Goal: Task Accomplishment & Management: Manage account settings

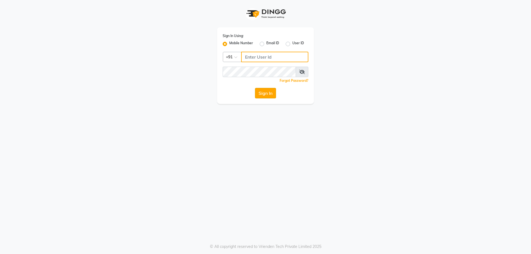
type input "9809223333"
click at [269, 93] on button "Sign In" at bounding box center [265, 93] width 21 height 11
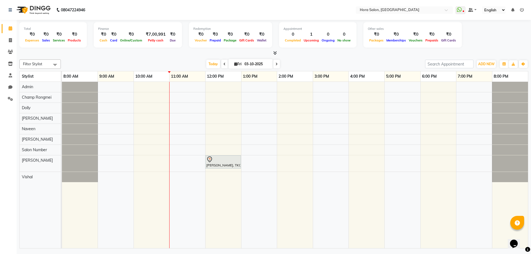
click at [250, 63] on input "03-10-2025" at bounding box center [257, 64] width 28 height 8
select select "10"
select select "2025"
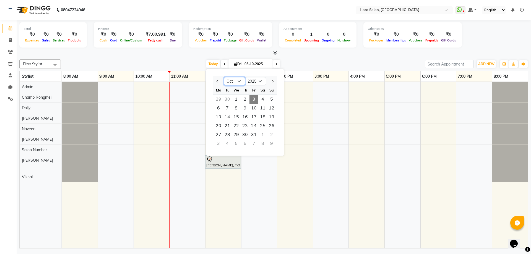
click at [227, 81] on select "Jan Feb Mar Apr May Jun [DATE] Aug Sep Oct Nov Dec" at bounding box center [234, 81] width 21 height 8
select select "9"
click at [224, 77] on select "Jan Feb Mar Apr May Jun [DATE] Aug Sep Oct Nov Dec" at bounding box center [234, 81] width 21 height 8
click at [243, 127] on span "25" at bounding box center [244, 125] width 9 height 9
type input "[DATE]"
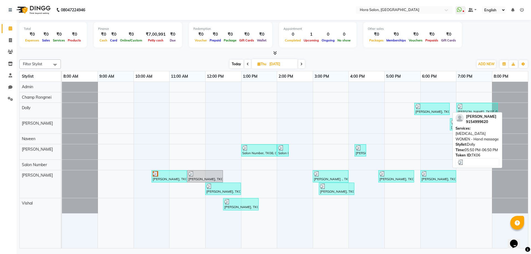
click at [418, 113] on div "[PERSON_NAME], TK06, 05:50 PM-06:50 PM, [MEDICAL_DATA] WOMEN - Hand massage" at bounding box center [431, 109] width 34 height 11
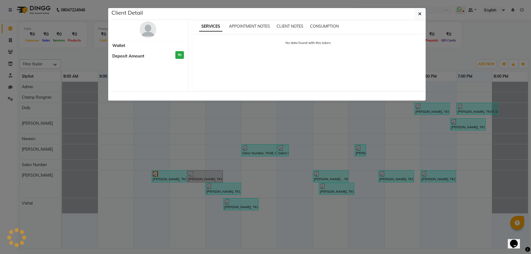
select select "3"
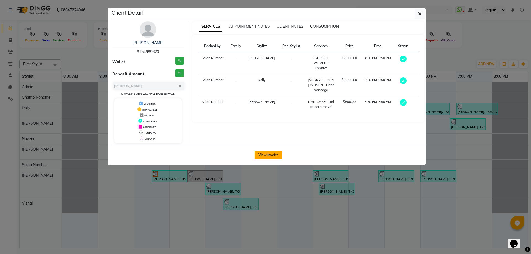
click at [264, 153] on button "View Invoice" at bounding box center [267, 155] width 27 height 9
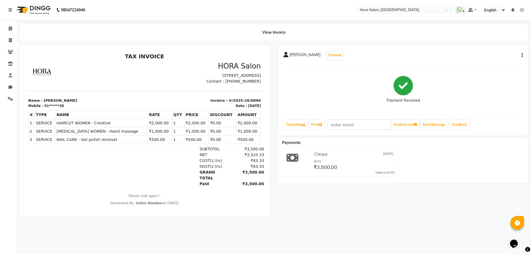
click at [521, 56] on button "button" at bounding box center [520, 56] width 3 height 6
click at [499, 53] on div "Split Service Amount" at bounding box center [494, 51] width 38 height 7
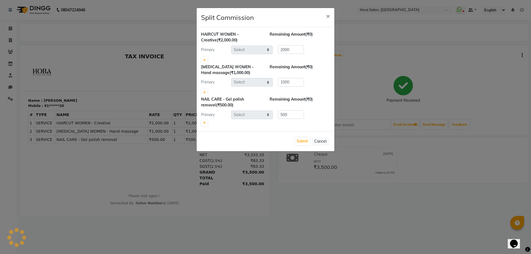
select select "76430"
select select "77998"
select select "76434"
click at [347, 226] on ngb-modal-window "Split Commission × HAIRCUT WOMEN - Creative (₹2,000.00) Remaining Amount (₹0) P…" at bounding box center [265, 127] width 531 height 254
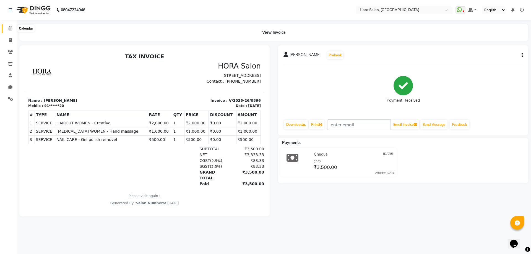
click at [11, 30] on icon at bounding box center [11, 28] width 4 height 4
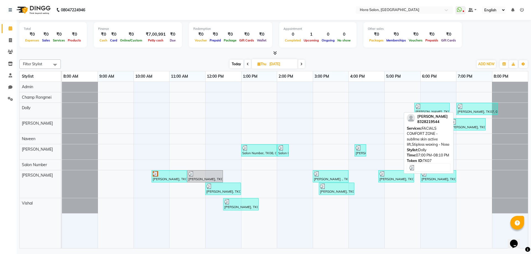
click at [482, 107] on div at bounding box center [476, 107] width 39 height 6
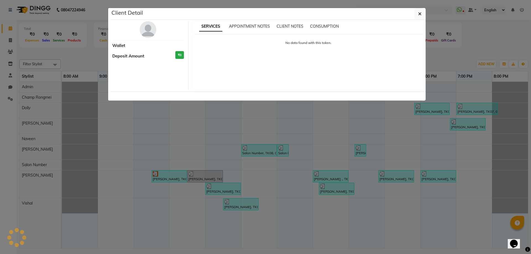
select select "3"
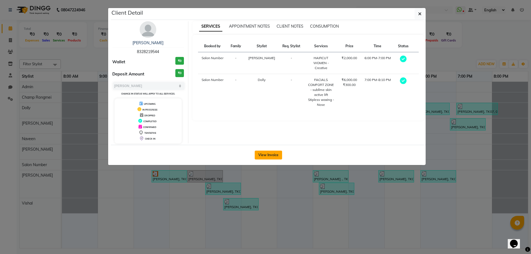
click at [269, 153] on button "View Invoice" at bounding box center [267, 155] width 27 height 9
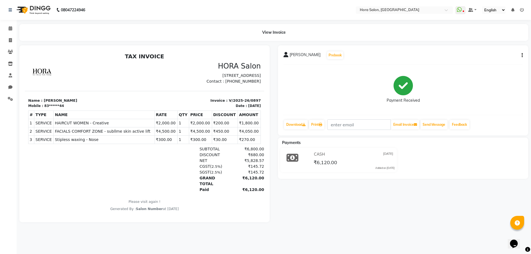
click at [522, 55] on icon "button" at bounding box center [521, 55] width 1 height 0
click at [511, 53] on div "Split Service Amount" at bounding box center [494, 51] width 38 height 7
select select "76430"
select select "77998"
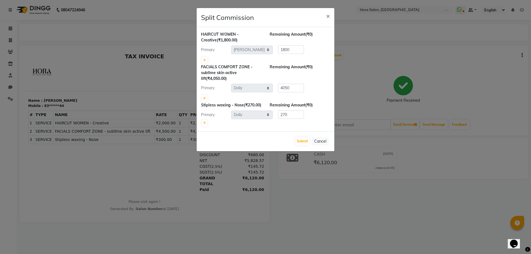
click at [400, 222] on ngb-modal-window "Split Commission × HAIRCUT WOMEN - Creative (₹1,800.00) Remaining Amount (₹0) P…" at bounding box center [265, 127] width 531 height 254
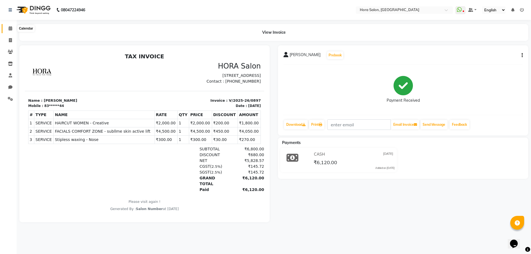
click at [14, 28] on span at bounding box center [11, 28] width 10 height 6
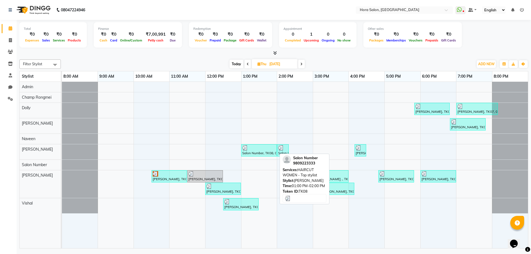
click at [267, 148] on div at bounding box center [258, 148] width 33 height 6
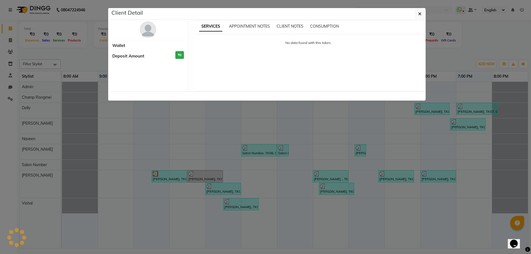
select select "3"
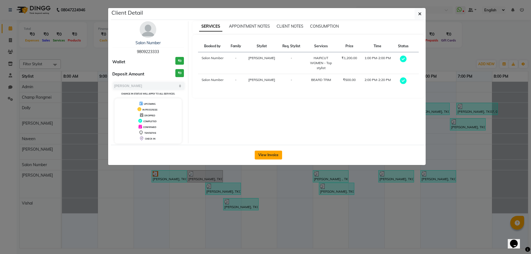
click at [270, 152] on button "View Invoice" at bounding box center [267, 155] width 27 height 9
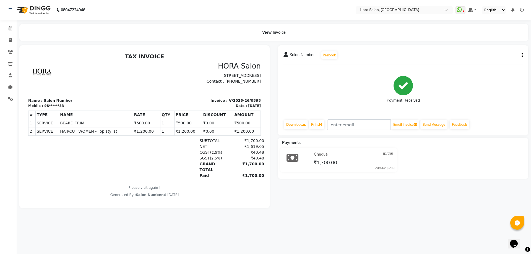
click at [521, 57] on button "button" at bounding box center [520, 56] width 3 height 6
click at [500, 51] on div "Split Service Amount" at bounding box center [494, 51] width 38 height 7
select select "76432"
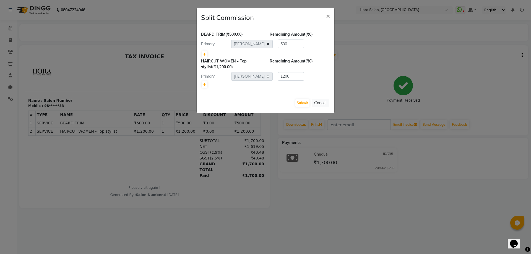
drag, startPoint x: 33, startPoint y: 27, endPoint x: 25, endPoint y: 27, distance: 7.7
click at [32, 27] on ngb-modal-window "Split Commission × [PERSON_NAME] TRIM (₹500.00) Remaining Amount (₹0) Primary S…" at bounding box center [265, 127] width 531 height 254
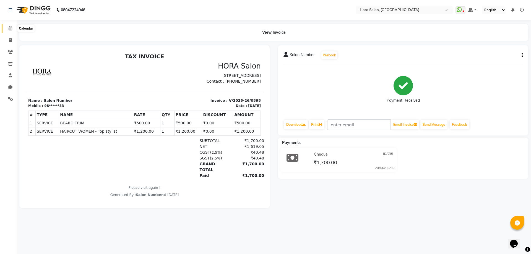
click at [9, 28] on icon at bounding box center [11, 28] width 4 height 4
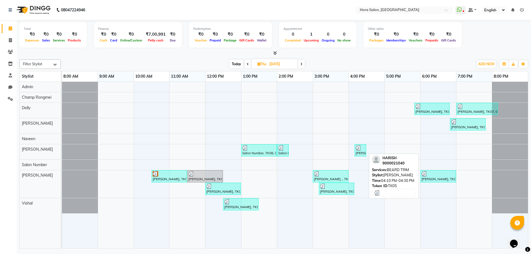
click at [359, 149] on img at bounding box center [358, 148] width 6 height 6
select select "3"
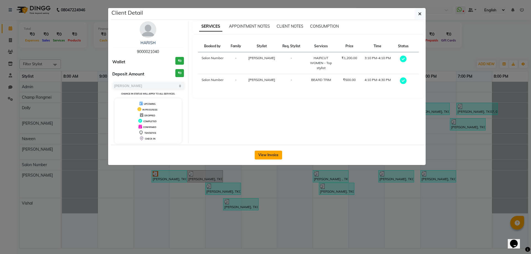
click at [277, 154] on button "View Invoice" at bounding box center [267, 155] width 27 height 9
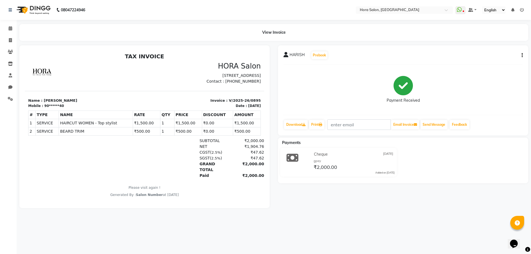
click at [521, 55] on icon "button" at bounding box center [521, 55] width 1 height 0
click at [504, 51] on div "Split Service Amount" at bounding box center [494, 51] width 38 height 7
select select "76430"
select select "76432"
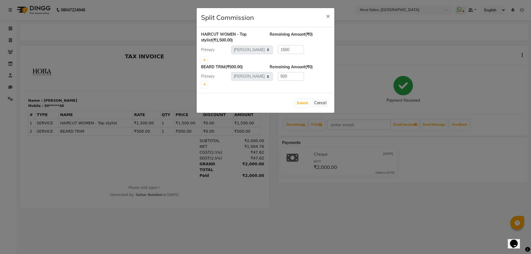
click at [9, 63] on ngb-modal-window "Split Commission × HAIRCUT WOMEN - Top stylist (₹1,500.00) Remaining Amount (₹0…" at bounding box center [265, 127] width 531 height 254
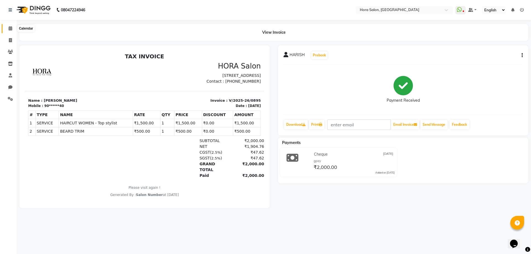
click at [11, 27] on icon at bounding box center [11, 28] width 4 height 4
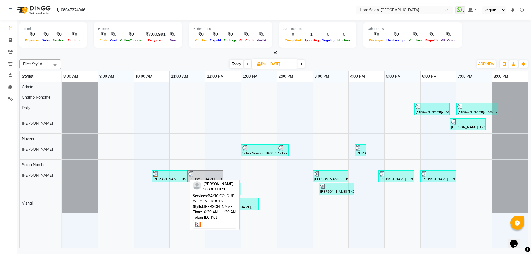
click at [173, 173] on div at bounding box center [169, 174] width 33 height 6
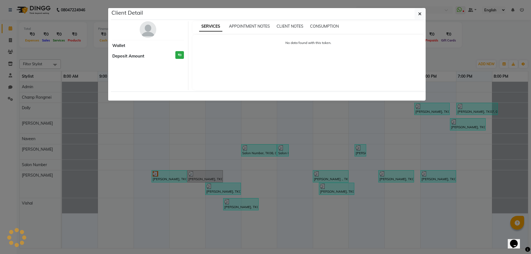
select select "3"
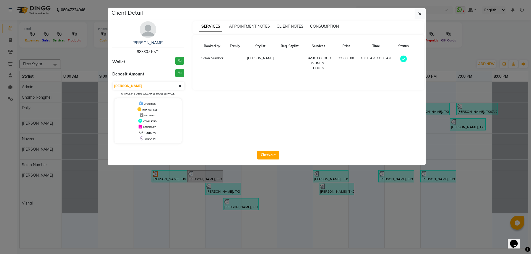
click at [271, 181] on ngb-modal-window "Client Detail [PERSON_NAME] 9833071071 Wallet ₹0 Deposit Amount ₹0 Select MARK …" at bounding box center [265, 127] width 531 height 254
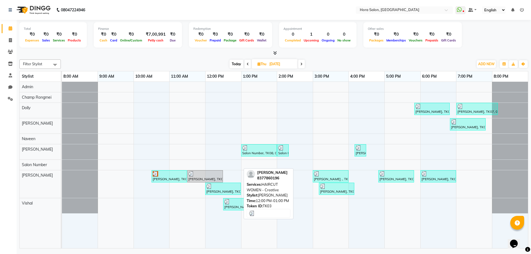
click at [218, 191] on div "[PERSON_NAME], TK03, 12:00 PM-01:00 PM, HAIRCUT WOMEN - Creative" at bounding box center [223, 188] width 35 height 11
select select "3"
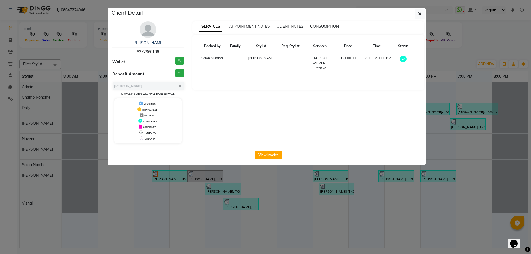
click at [273, 150] on div "View Invoice" at bounding box center [268, 155] width 314 height 20
click at [271, 186] on ngb-modal-window "Client Detail [PERSON_NAME] 8377860196 Wallet ₹0 Deposit Amount ₹0 Select MARK …" at bounding box center [265, 127] width 531 height 254
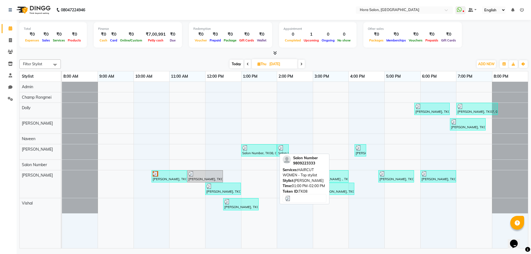
click at [266, 150] on div at bounding box center [258, 148] width 33 height 6
select select "3"
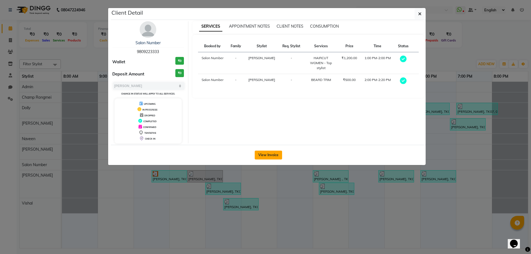
click at [271, 151] on button "View Invoice" at bounding box center [267, 155] width 27 height 9
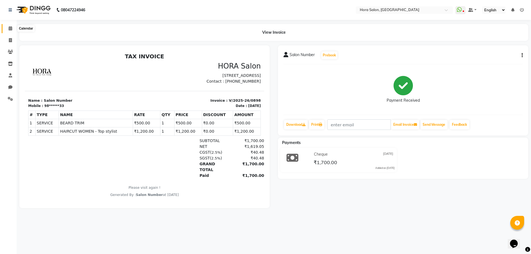
click at [6, 27] on span at bounding box center [11, 28] width 10 height 6
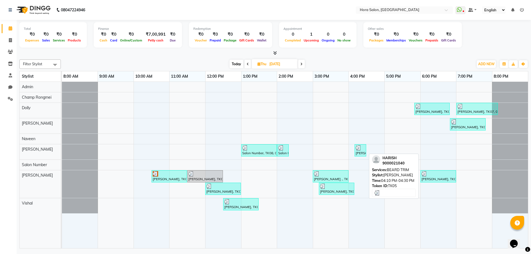
click at [363, 146] on div at bounding box center [359, 148] width 9 height 6
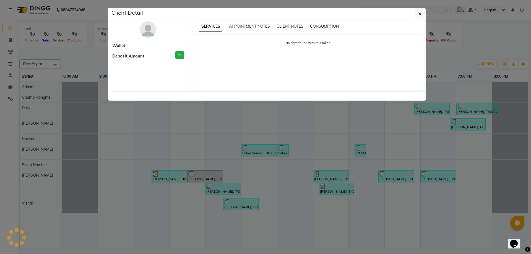
select select "3"
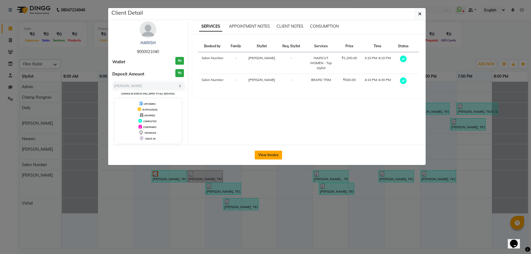
click at [264, 154] on button "View Invoice" at bounding box center [267, 155] width 27 height 9
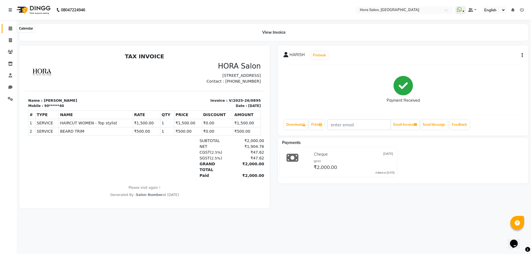
click at [10, 25] on span at bounding box center [11, 28] width 10 height 6
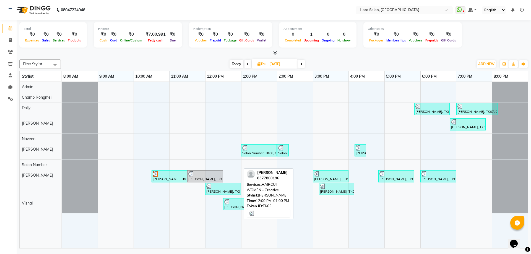
click at [215, 189] on div "[PERSON_NAME], TK03, 12:00 PM-01:00 PM, HAIRCUT WOMEN - Creative" at bounding box center [223, 188] width 35 height 11
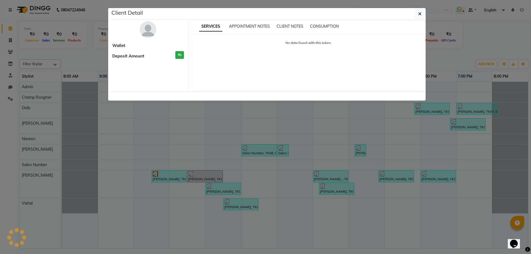
select select "3"
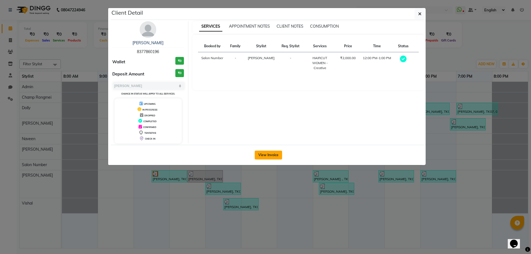
click at [278, 157] on button "View Invoice" at bounding box center [267, 155] width 27 height 9
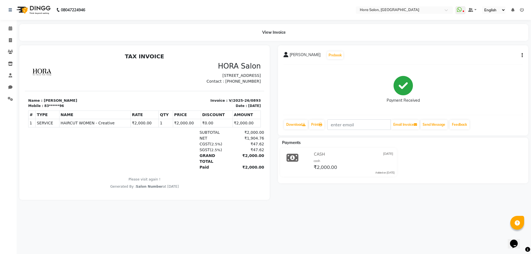
click at [519, 54] on button "button" at bounding box center [520, 56] width 3 height 6
click at [505, 54] on div "Split Service Amount" at bounding box center [494, 51] width 38 height 7
select select "76430"
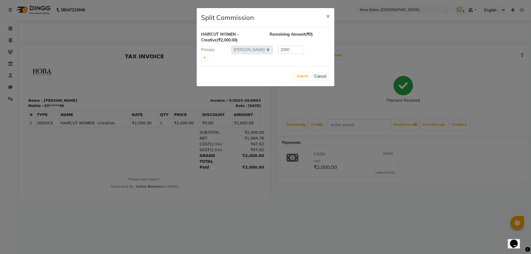
click at [280, 153] on ngb-modal-window "Split Commission × HAIRCUT WOMEN - Creative (₹2,000.00) Remaining Amount (₹0) P…" at bounding box center [265, 127] width 531 height 254
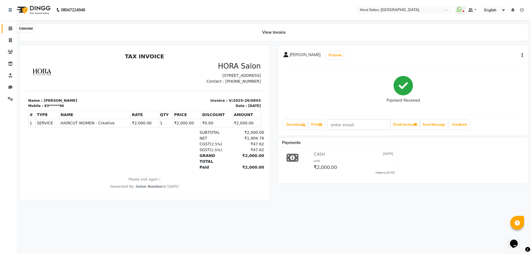
click at [10, 26] on span at bounding box center [11, 28] width 10 height 6
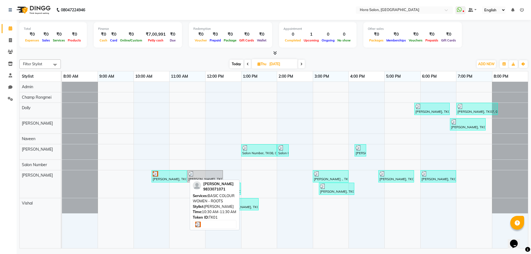
click at [172, 175] on div at bounding box center [169, 174] width 33 height 6
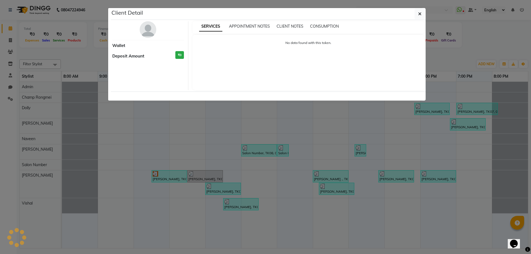
select select "3"
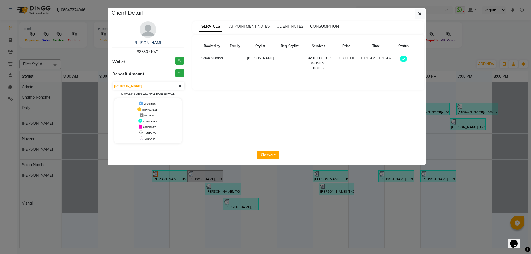
click at [295, 187] on ngb-modal-window "Client Detail [PERSON_NAME] 9833071071 Wallet ₹0 Deposit Amount ₹0 Select MARK …" at bounding box center [265, 127] width 531 height 254
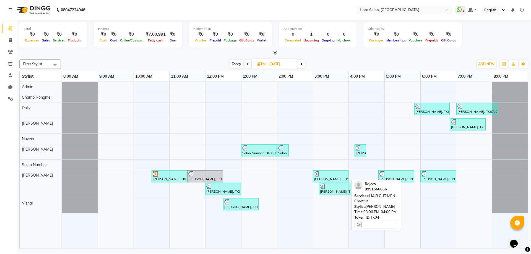
click at [322, 174] on div at bounding box center [330, 174] width 33 height 6
select select "3"
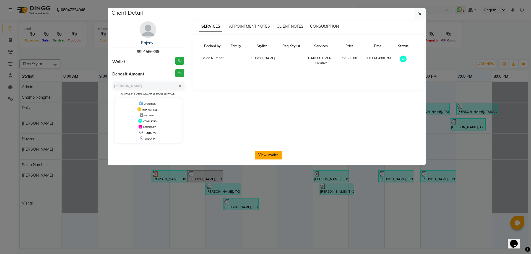
click at [262, 152] on button "View Invoice" at bounding box center [267, 155] width 27 height 9
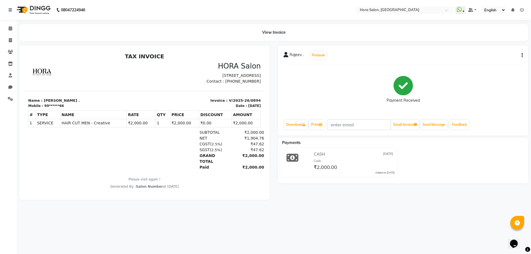
click at [521, 51] on div "Rajeev . Prebook" at bounding box center [402, 55] width 239 height 9
click at [522, 55] on div "Rajeev . Prebook Payment Received Download Print Email Invoice Send Message Fee…" at bounding box center [403, 90] width 250 height 90
click at [522, 55] on icon "button" at bounding box center [521, 55] width 1 height 0
click at [500, 51] on div "Split Service Amount" at bounding box center [494, 51] width 38 height 7
select select "76430"
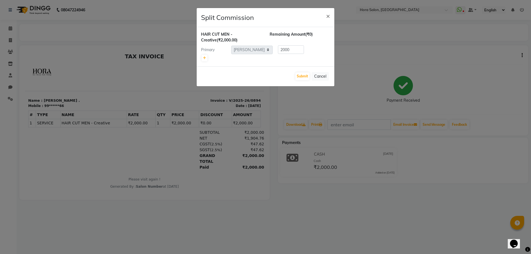
click at [356, 129] on ngb-modal-window "Split Commission × HAIR CUT MEN - Creative (₹2,000.00) Remaining Amount (₹0) Pr…" at bounding box center [265, 127] width 531 height 254
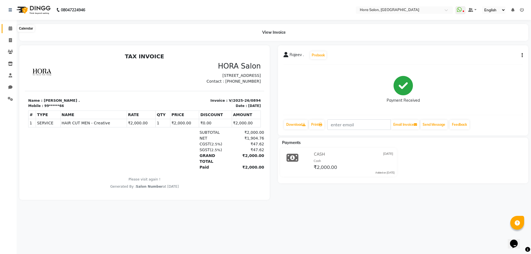
click at [7, 28] on span at bounding box center [11, 28] width 10 height 6
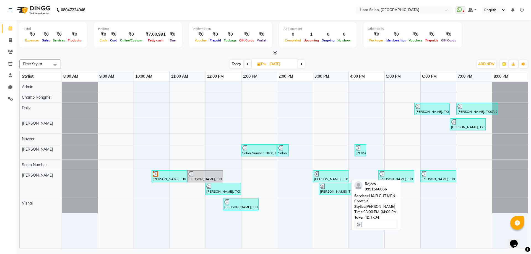
click at [337, 177] on div "[PERSON_NAME] ., TK04, 03:00 PM-04:00 PM, HAIR CUT MEN - Creative" at bounding box center [330, 176] width 35 height 11
select select "3"
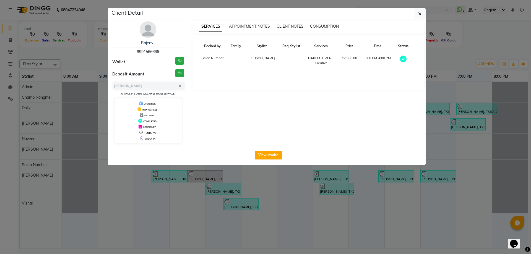
click at [336, 216] on ngb-modal-window "Client Detail [PERSON_NAME] . 9991566666 Wallet ₹0 Deposit Amount ₹0 Select MAR…" at bounding box center [265, 127] width 531 height 254
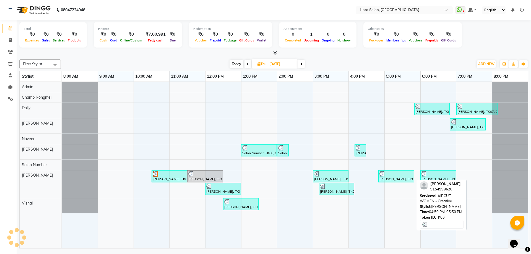
click at [387, 176] on div at bounding box center [395, 174] width 33 height 6
select select "3"
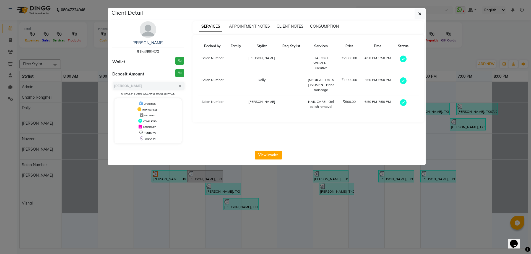
click at [378, 199] on ngb-modal-window "Client Detail [PERSON_NAME] 9154999620 Wallet ₹0 Deposit Amount ₹0 Select MARK …" at bounding box center [265, 127] width 531 height 254
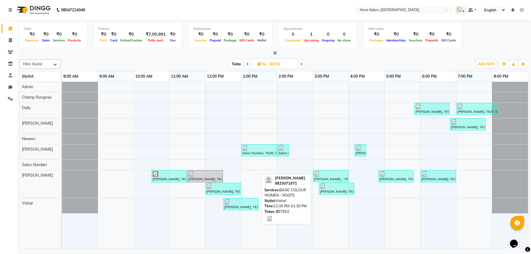
click at [253, 198] on link "[PERSON_NAME], TK02, 12:30 PM-01:30 PM, BASIC COLOUR WOMEN - ROOTS" at bounding box center [240, 204] width 35 height 12
select select "3"
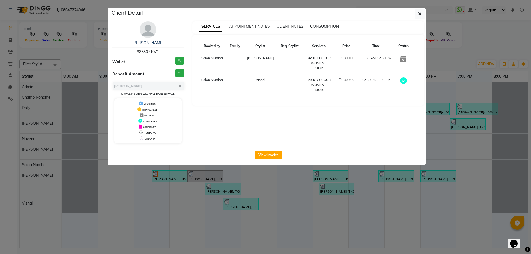
click at [266, 147] on div "View Invoice" at bounding box center [268, 155] width 314 height 20
click at [266, 154] on button "View Invoice" at bounding box center [267, 155] width 27 height 9
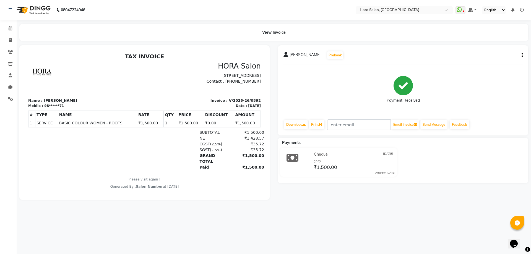
click at [521, 55] on icon "button" at bounding box center [521, 55] width 1 height 0
click at [512, 50] on div "Split Service Amount" at bounding box center [494, 51] width 38 height 7
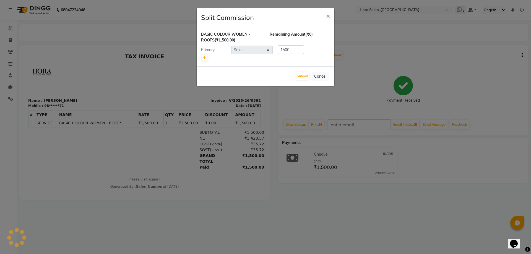
select select "76436"
click at [54, 67] on ngb-modal-window "Split Commission × BASIC COLOUR WOMEN - ROOTS (₹1,500.00) Remaining Amount (₹0)…" at bounding box center [265, 127] width 531 height 254
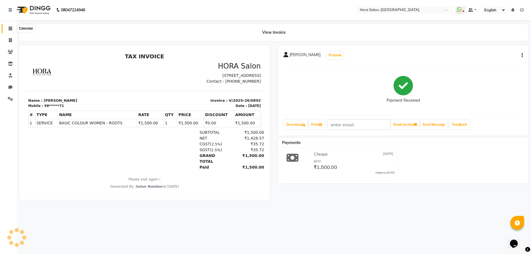
click at [12, 30] on icon at bounding box center [11, 28] width 4 height 4
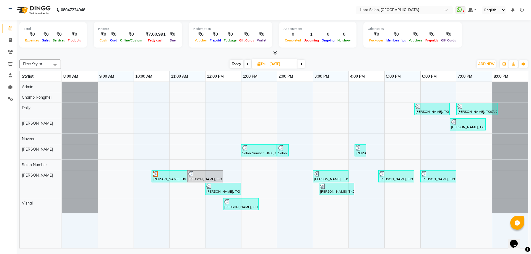
click at [302, 67] on span at bounding box center [301, 64] width 7 height 9
type input "26-09-2025"
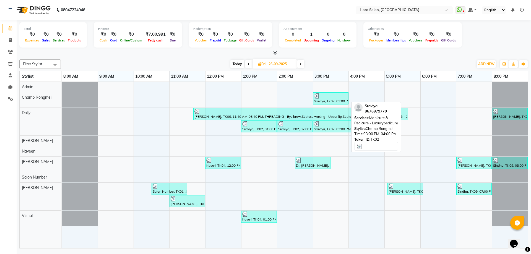
click at [323, 101] on div "Sraviya, TK02, 03:00 PM-04:00 PM, Manicure & Pedicure - Luxurypedicure" at bounding box center [330, 98] width 35 height 11
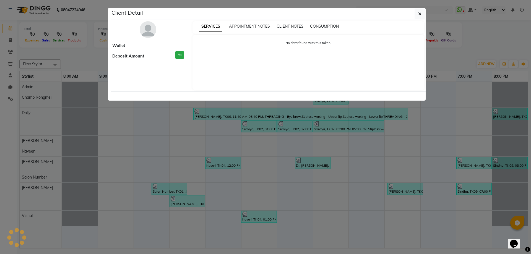
select select "3"
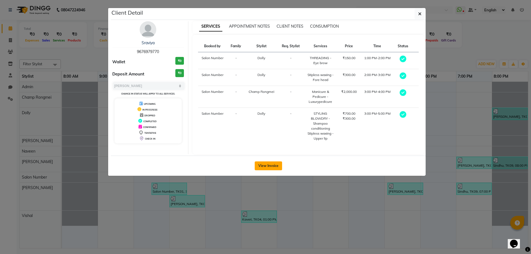
click at [273, 164] on button "View Invoice" at bounding box center [267, 165] width 27 height 9
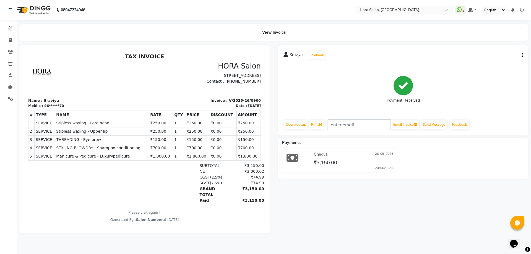
click at [520, 54] on button "button" at bounding box center [520, 56] width 3 height 6
click at [495, 50] on div "Split Service Amount" at bounding box center [494, 51] width 38 height 7
select select "77998"
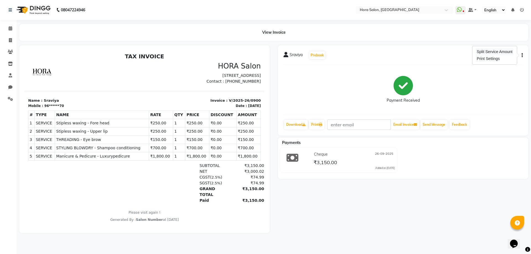
select select "77998"
select select "76431"
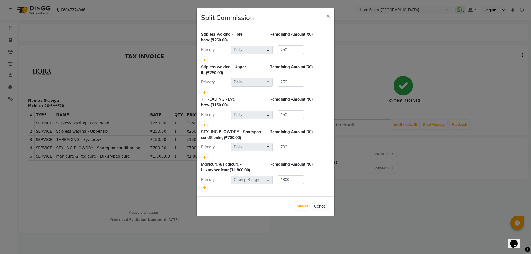
click at [183, 47] on ngb-modal-window "Split Commission × Stipless waxing - Fore head (₹250.00) Remaining Amount (₹0) …" at bounding box center [265, 127] width 531 height 254
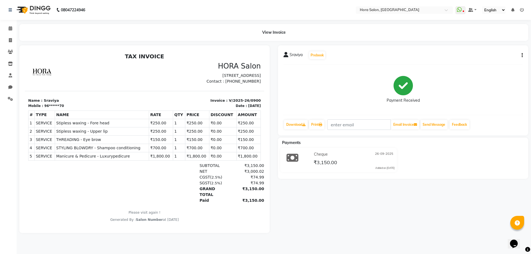
click at [521, 52] on div "Sraviya Prebook" at bounding box center [402, 55] width 239 height 9
click at [520, 56] on button "button" at bounding box center [520, 56] width 3 height 6
click at [493, 49] on div "Split Service Amount" at bounding box center [494, 51] width 38 height 7
select select "77998"
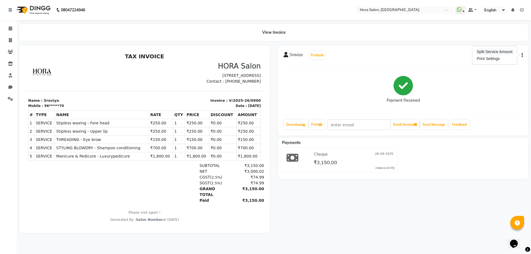
select select "77998"
select select "76431"
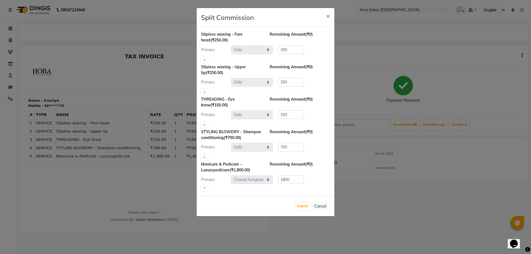
click at [341, 200] on ngb-modal-window "Split Commission × Stipless waxing - Fore head (₹250.00) Remaining Amount (₹0) …" at bounding box center [265, 127] width 531 height 254
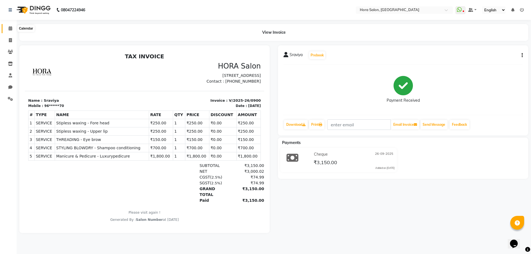
click at [9, 29] on icon at bounding box center [11, 28] width 4 height 4
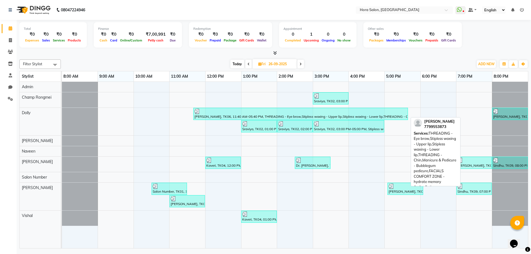
click at [212, 116] on div "[PERSON_NAME], TK06, 11:40 AM-05:40 PM, THREADING - Eye brow,Stipless waxing - …" at bounding box center [300, 114] width 213 height 11
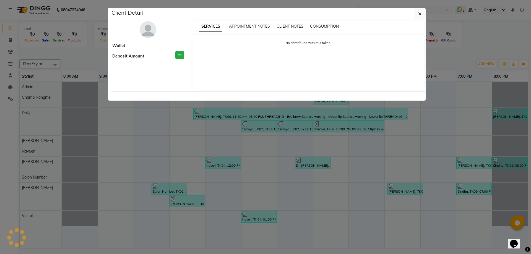
select select "3"
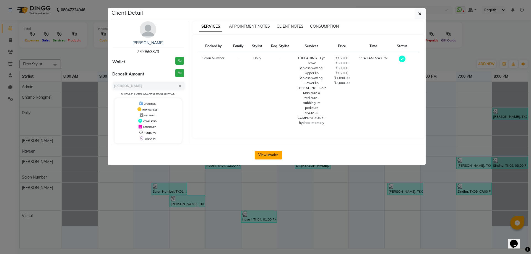
click at [266, 155] on button "View Invoice" at bounding box center [267, 155] width 27 height 9
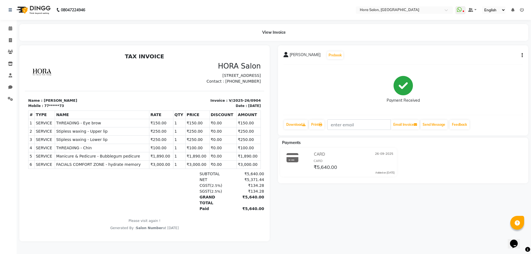
click at [521, 55] on icon "button" at bounding box center [521, 55] width 1 height 0
click at [496, 53] on div "Split Service Amount" at bounding box center [494, 51] width 38 height 7
select select "77998"
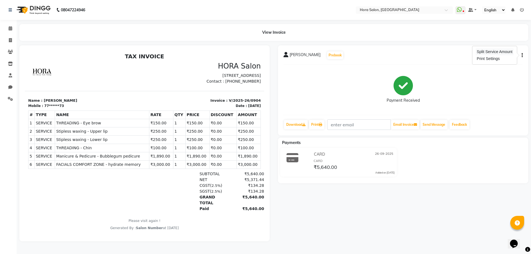
select select "77998"
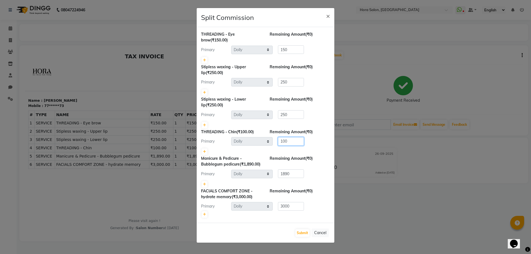
click at [402, 138] on ngb-modal-window "Split Commission × THREADING - Eye brow (₹150.00) Remaining Amount (₹0) Primary…" at bounding box center [265, 127] width 531 height 254
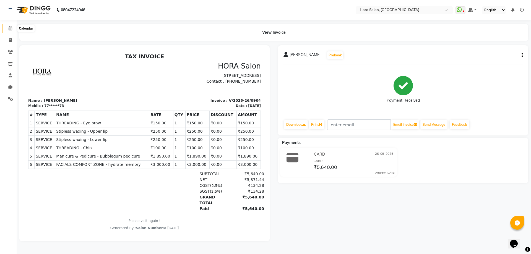
click at [9, 27] on icon at bounding box center [11, 28] width 4 height 4
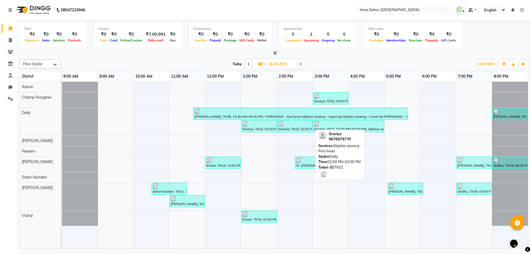
click at [281, 127] on div "Sraviya, TK02, 02:00 PM-03:00 PM, Stipless waxing - Fore head" at bounding box center [294, 126] width 34 height 11
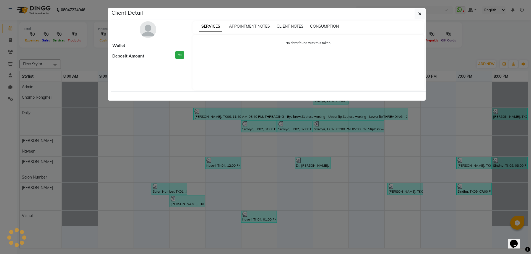
select select "3"
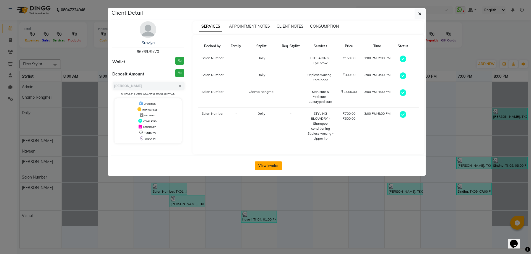
click at [273, 163] on button "View Invoice" at bounding box center [267, 165] width 27 height 9
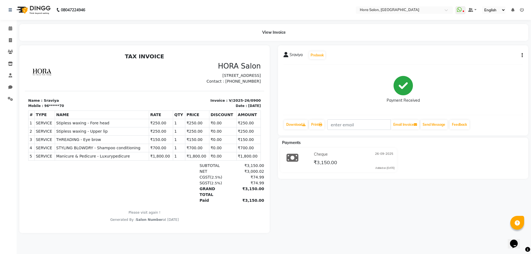
click at [520, 56] on button "button" at bounding box center [520, 56] width 3 height 6
click at [487, 49] on div "Split Service Amount" at bounding box center [494, 51] width 38 height 7
select select "77998"
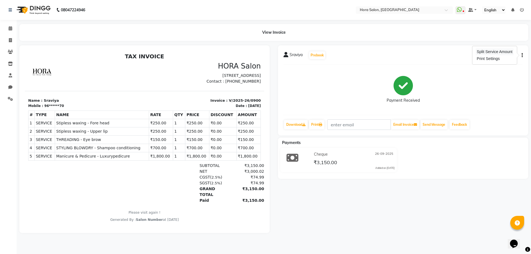
select select "77998"
select select "76431"
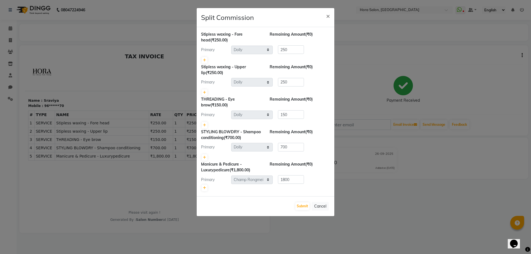
click at [81, 93] on ngb-modal-window "Split Commission × Stipless waxing - Fore head (₹250.00) Remaining Amount (₹0) …" at bounding box center [265, 127] width 531 height 254
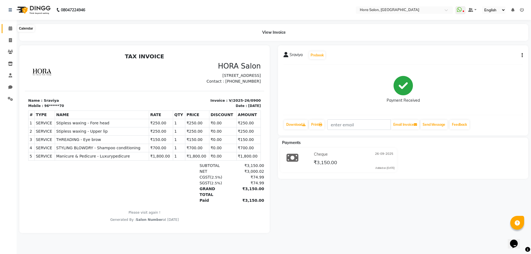
click at [8, 29] on span at bounding box center [11, 28] width 10 height 6
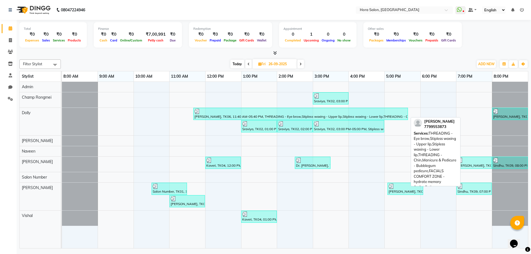
click at [225, 111] on div at bounding box center [300, 112] width 212 height 6
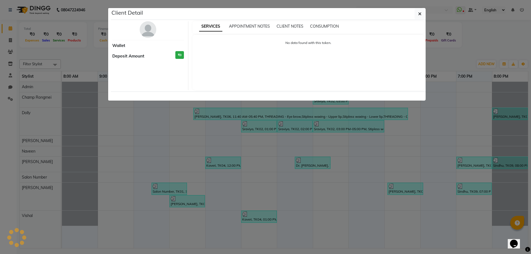
select select "3"
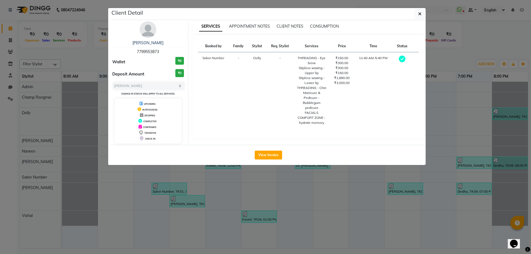
click at [269, 185] on ngb-modal-window "Client Detail [PERSON_NAME] 7799553873 Wallet ₹0 Deposit Amount ₹0 Select MARK …" at bounding box center [265, 127] width 531 height 254
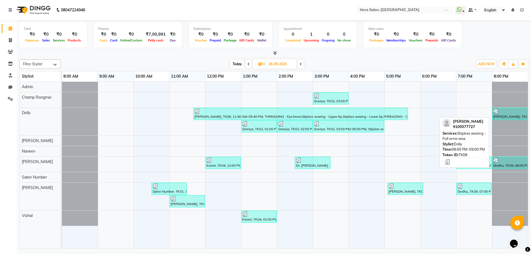
click at [510, 112] on div at bounding box center [509, 112] width 33 height 6
select select "3"
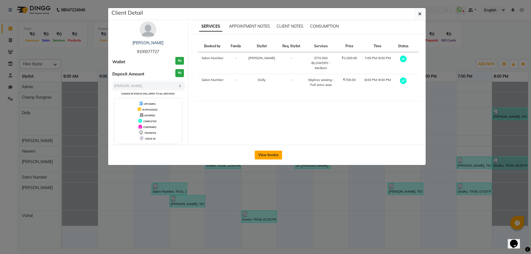
click at [269, 151] on button "View Invoice" at bounding box center [267, 155] width 27 height 9
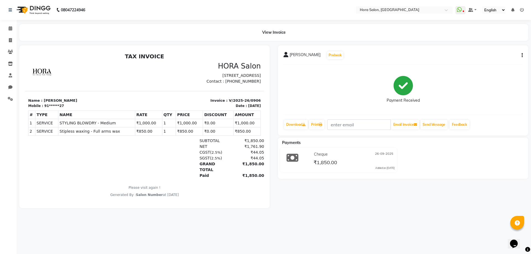
click at [519, 54] on button "button" at bounding box center [520, 56] width 3 height 6
click at [486, 53] on div "Split Service Amount" at bounding box center [494, 51] width 38 height 7
select select "76432"
select select "77998"
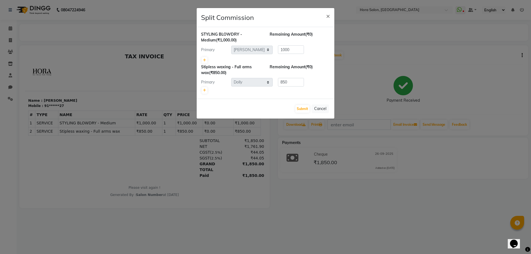
click at [180, 138] on ngb-modal-window "Split Commission × STYLING BLOWDRY - Medium (₹1,000.00) Remaining Amount (₹0) P…" at bounding box center [265, 127] width 531 height 254
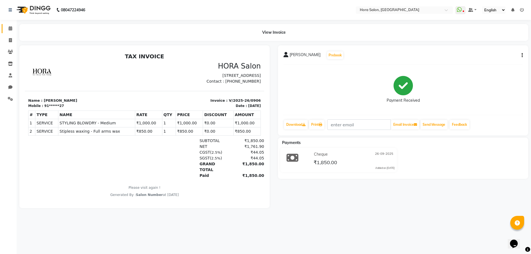
click at [12, 25] on link "Calendar" at bounding box center [8, 28] width 13 height 9
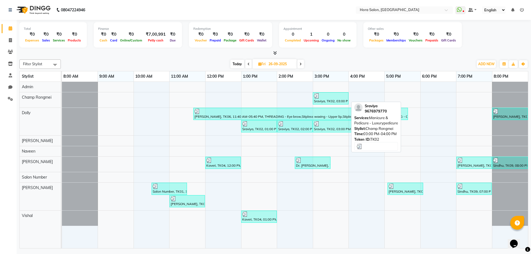
click at [335, 99] on div "Sraviya, TK02, 03:00 PM-04:00 PM, Manicure & Pedicure - Luxurypedicure" at bounding box center [330, 98] width 35 height 11
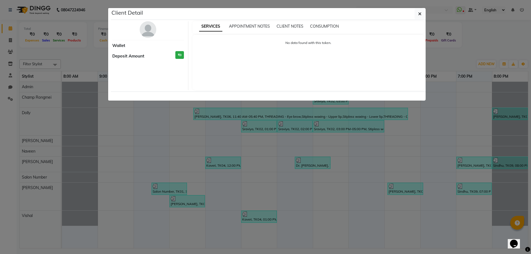
select select "3"
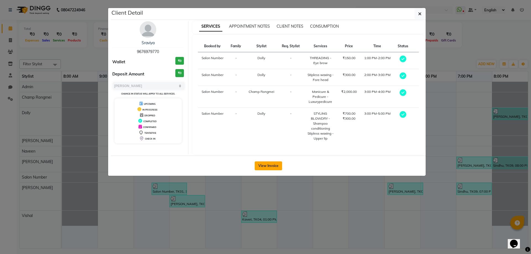
click at [268, 164] on button "View Invoice" at bounding box center [267, 165] width 27 height 9
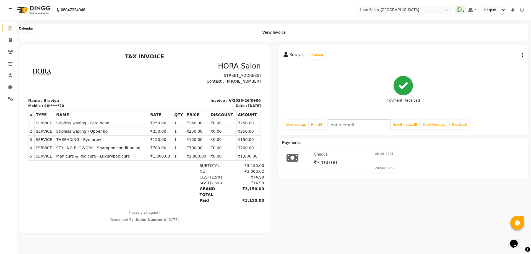
click at [9, 29] on icon at bounding box center [11, 28] width 4 height 4
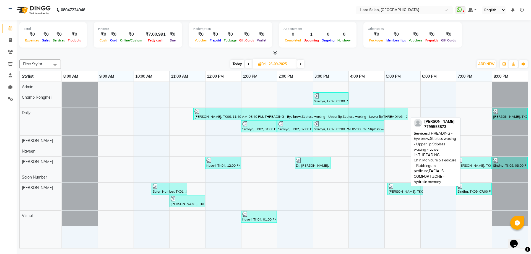
click at [258, 114] on div "[PERSON_NAME], TK06, 11:40 AM-05:40 PM, THREADING - Eye brow,Stipless waxing - …" at bounding box center [300, 114] width 213 height 11
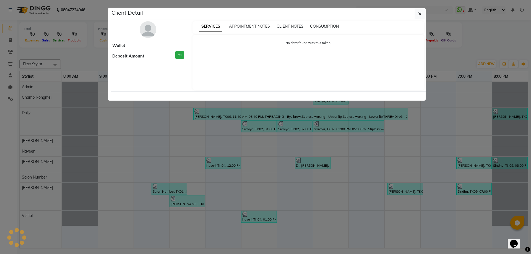
select select "3"
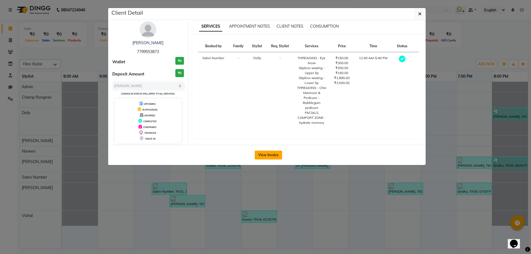
click at [276, 154] on button "View Invoice" at bounding box center [267, 155] width 27 height 9
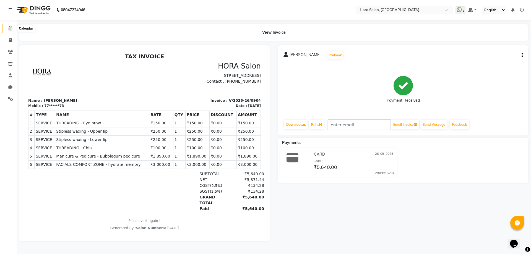
click at [11, 28] on icon at bounding box center [11, 28] width 4 height 4
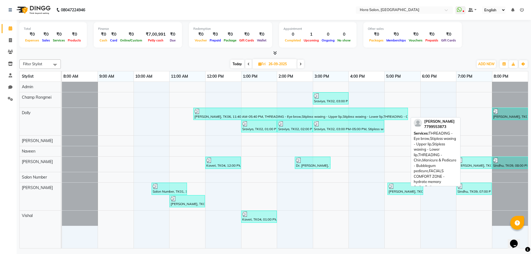
click at [235, 117] on div "[PERSON_NAME], TK06, 11:40 AM-05:40 PM, THREADING - Eye brow,Stipless waxing - …" at bounding box center [300, 114] width 213 height 11
select select "3"
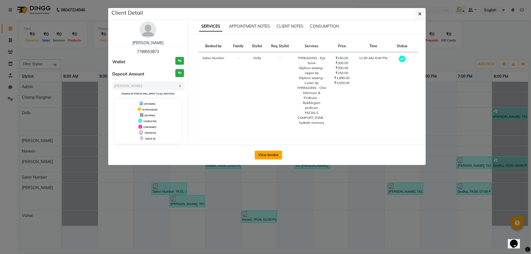
click at [264, 154] on button "View Invoice" at bounding box center [267, 155] width 27 height 9
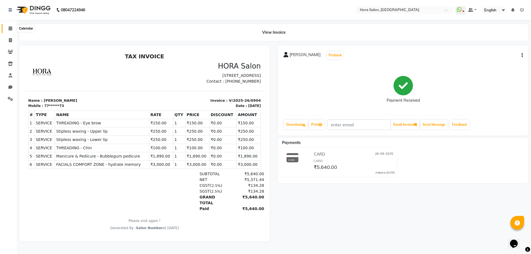
click at [11, 28] on icon at bounding box center [11, 28] width 4 height 4
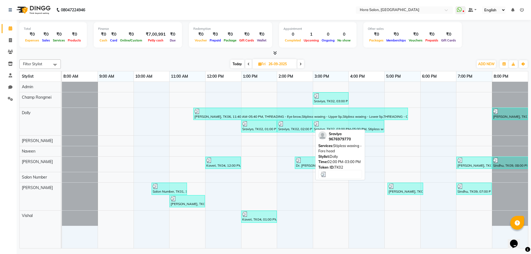
click at [292, 127] on div "Sraviya, TK02, 02:00 PM-03:00 PM, Stipless waxing - Fore head" at bounding box center [294, 126] width 34 height 11
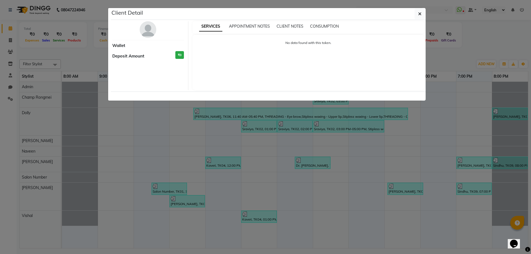
select select "3"
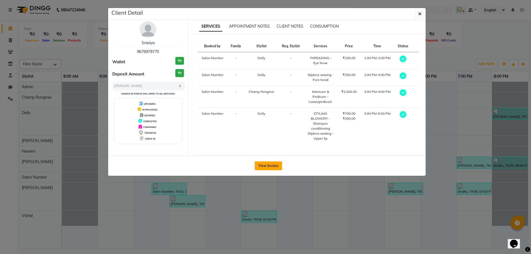
click at [272, 163] on button "View Invoice" at bounding box center [267, 165] width 27 height 9
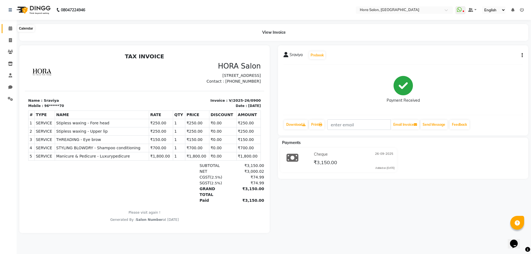
click at [8, 30] on span at bounding box center [11, 28] width 10 height 6
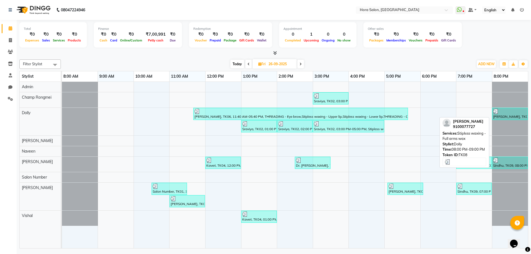
click at [515, 112] on div at bounding box center [509, 112] width 33 height 6
select select "3"
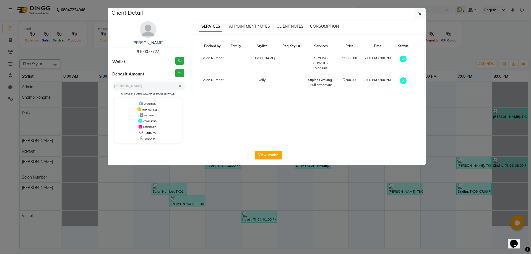
click at [256, 194] on ngb-modal-window "Client Detail [PERSON_NAME] 9100077727 Wallet ₹0 Deposit Amount ₹0 Select MARK …" at bounding box center [265, 127] width 531 height 254
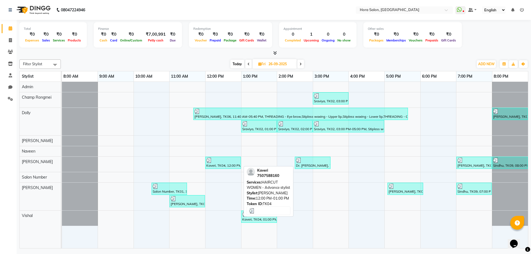
click at [217, 166] on div "Kaveri, TK04, 12:00 PM-01:00 PM, HAIRCUT WOMEN - Advance stylist" at bounding box center [223, 163] width 35 height 11
select select "3"
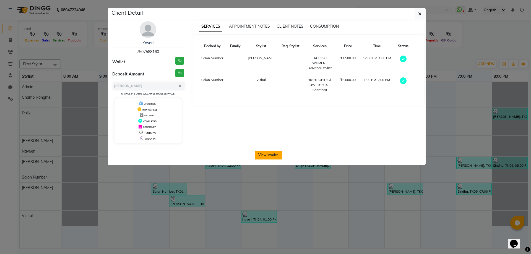
click at [268, 158] on button "View Invoice" at bounding box center [267, 155] width 27 height 9
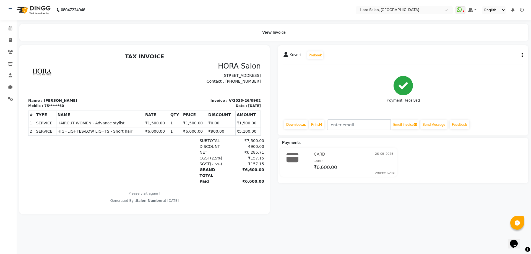
click at [521, 56] on button "button" at bounding box center [520, 56] width 3 height 6
click at [505, 50] on div "Split Service Amount" at bounding box center [494, 51] width 38 height 7
select select "76432"
select select "76436"
select select "76432"
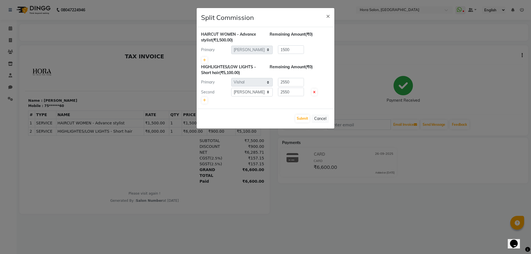
click at [357, 112] on ngb-modal-window "Split Commission × HAIRCUT WOMEN - Advance stylist (₹1,500.00) Remaining Amount…" at bounding box center [265, 127] width 531 height 254
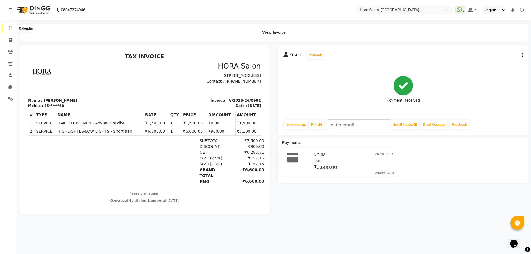
click at [9, 26] on icon at bounding box center [11, 28] width 4 height 4
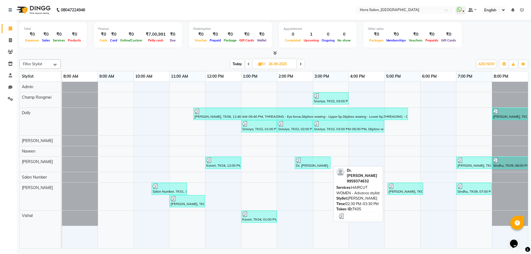
click at [315, 162] on div at bounding box center [312, 161] width 33 height 6
select select "3"
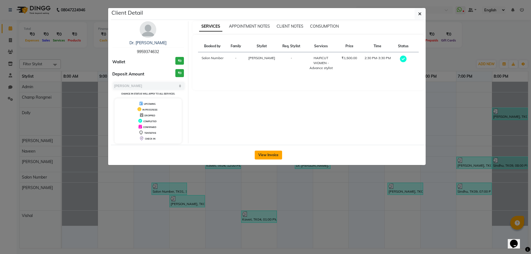
click at [259, 157] on button "View Invoice" at bounding box center [267, 155] width 27 height 9
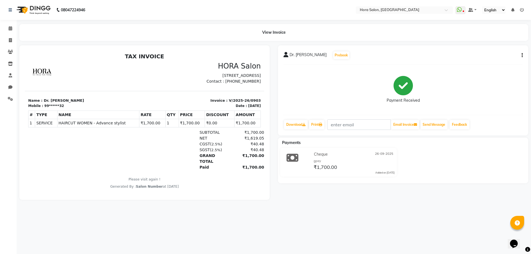
click at [520, 53] on button "button" at bounding box center [520, 56] width 3 height 6
click at [507, 53] on div "Split Service Amount" at bounding box center [494, 51] width 38 height 7
select select "76432"
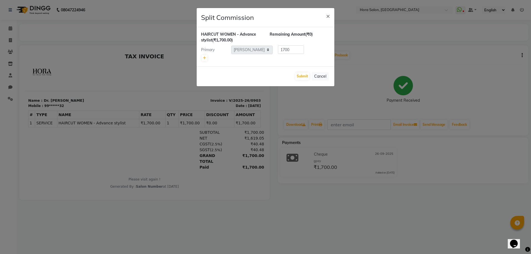
click at [383, 127] on ngb-modal-window "Split Commission × HAIRCUT WOMEN - Advance stylist (₹1,700.00) Remaining Amount…" at bounding box center [265, 127] width 531 height 254
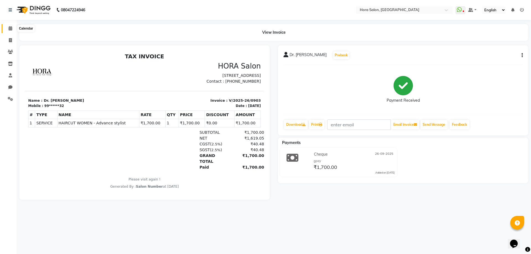
click at [11, 27] on icon at bounding box center [11, 28] width 4 height 4
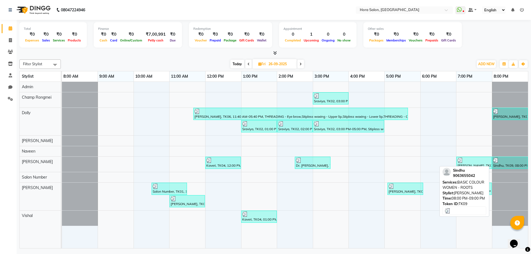
click at [505, 164] on div "Sindhu, TK09, 08:00 PM-09:00 PM, BASIC COLOUR WOMEN - ROOTS" at bounding box center [509, 163] width 35 height 11
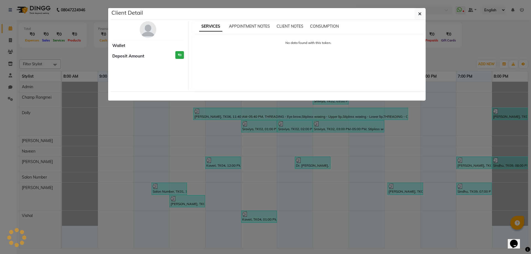
select select "3"
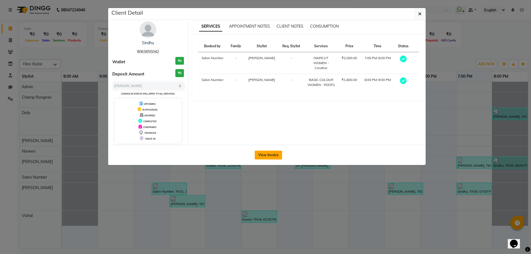
click at [259, 153] on button "View Invoice" at bounding box center [267, 155] width 27 height 9
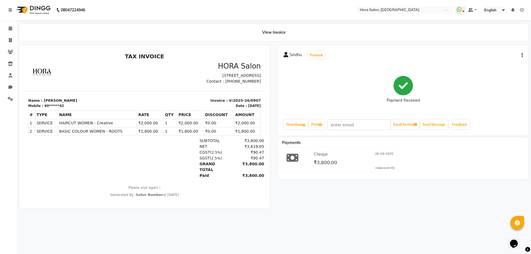
click at [523, 53] on div "Sindhu Prebook Payment Received Download Print Email Invoice Send Message Feedb…" at bounding box center [403, 90] width 250 height 90
click at [520, 55] on button "button" at bounding box center [520, 56] width 3 height 6
drag, startPoint x: 515, startPoint y: 54, endPoint x: 510, endPoint y: 50, distance: 6.7
click at [513, 52] on div "Split Service Amount Print Settings" at bounding box center [494, 55] width 44 height 18
click at [510, 50] on div "Sindhu Prebook Payment Received Download Print Email Invoice Send Message Feedb…" at bounding box center [403, 90] width 250 height 90
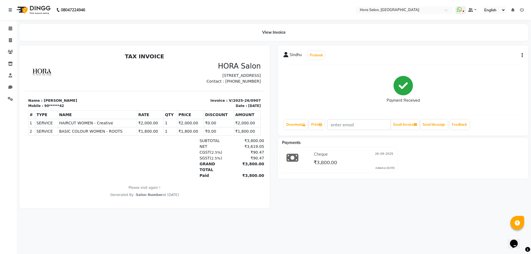
click at [522, 56] on icon "button" at bounding box center [521, 55] width 1 height 0
click at [502, 53] on div "Split Service Amount" at bounding box center [494, 51] width 38 height 7
select select "76430"
select select "76432"
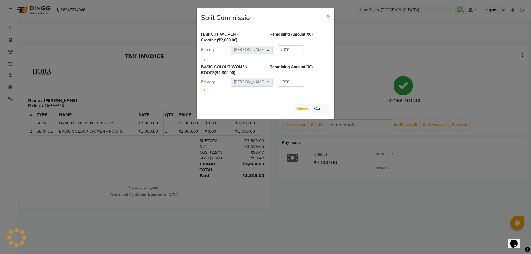
click at [110, 57] on ngb-modal-window "Split Commission × HAIRCUT WOMEN - Creative (₹2,000.00) Remaining Amount (₹0) P…" at bounding box center [265, 127] width 531 height 254
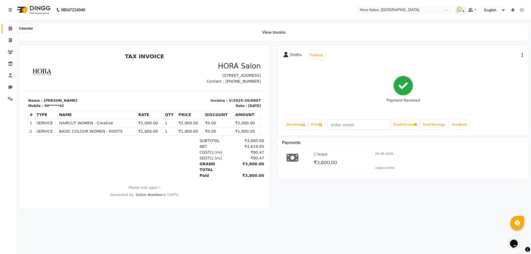
click at [9, 27] on icon at bounding box center [11, 28] width 4 height 4
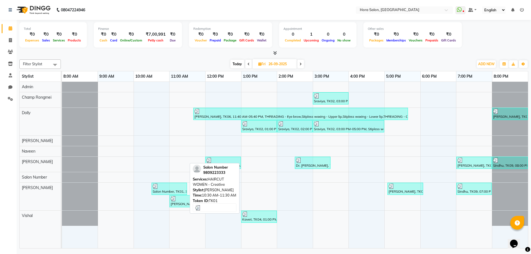
click at [168, 185] on div at bounding box center [169, 186] width 33 height 6
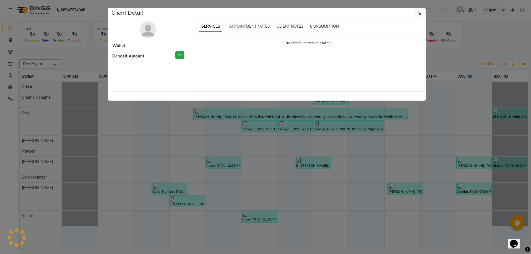
select select "3"
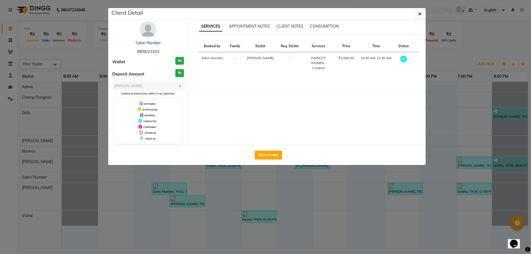
click at [278, 150] on div "View Invoice" at bounding box center [268, 155] width 314 height 20
click at [277, 153] on button "View Invoice" at bounding box center [267, 155] width 27 height 9
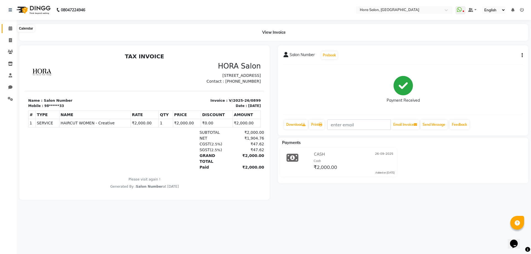
click at [9, 28] on icon at bounding box center [11, 28] width 4 height 4
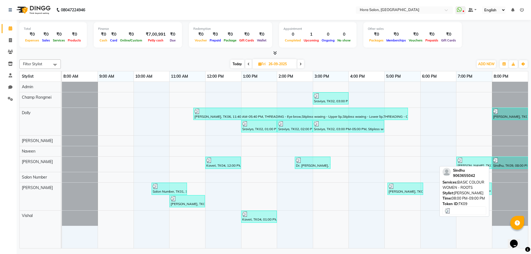
click at [524, 165] on div "Sindhu, TK09, 08:00 PM-09:00 PM, BASIC COLOUR WOMEN - ROOTS" at bounding box center [509, 163] width 35 height 11
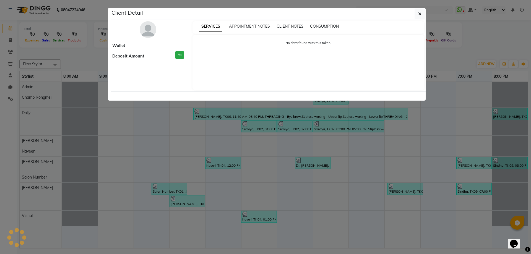
select select "3"
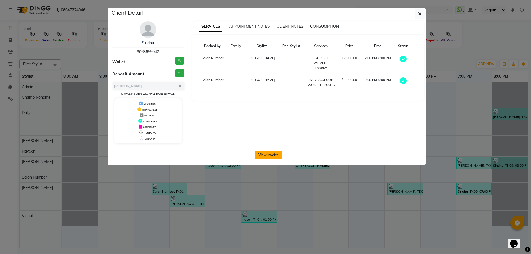
click at [272, 154] on button "View Invoice" at bounding box center [267, 155] width 27 height 9
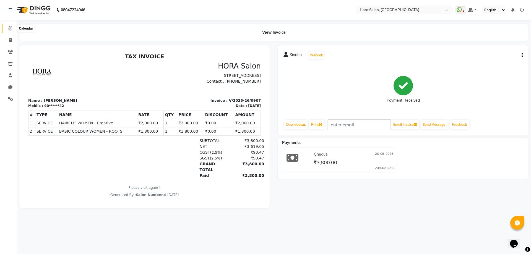
click at [11, 29] on icon at bounding box center [11, 28] width 4 height 4
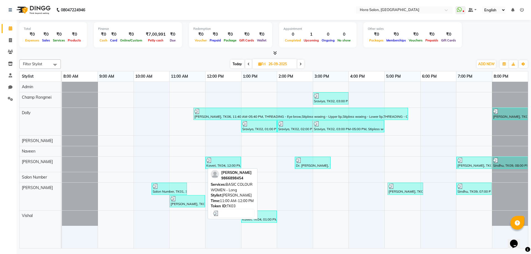
click at [180, 203] on div "[PERSON_NAME], TK03, 11:00 AM-12:00 PM, BASIC COLOUR WOMEN - Long" at bounding box center [187, 201] width 34 height 11
select select "3"
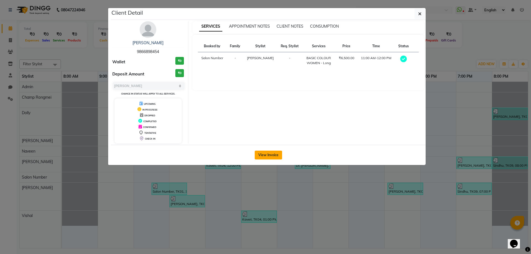
click at [262, 156] on button "View Invoice" at bounding box center [267, 155] width 27 height 9
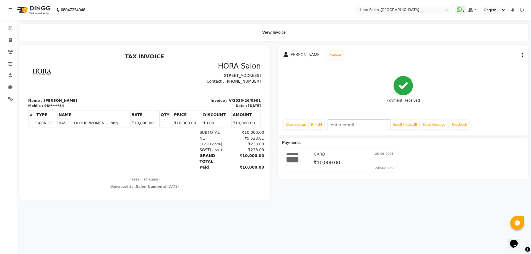
click at [520, 56] on button "button" at bounding box center [520, 56] width 3 height 6
click at [487, 51] on div "Split Service Amount" at bounding box center [494, 51] width 38 height 7
select select "76430"
select select "76436"
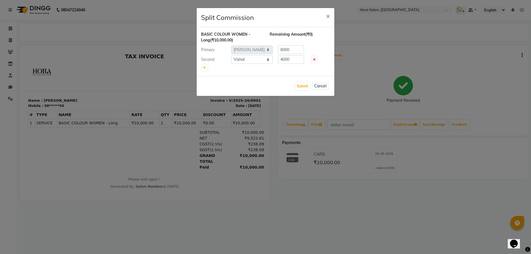
click at [96, 87] on ngb-modal-window "Split Commission × BASIC COLOUR WOMEN - Long (₹10,000.00) Remaining Amount (₹0)…" at bounding box center [265, 127] width 531 height 254
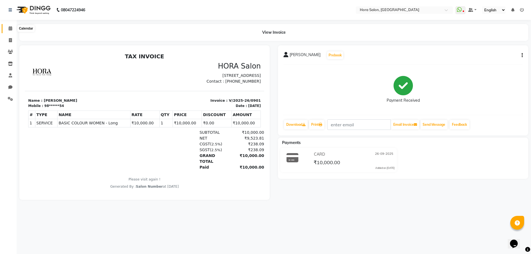
click at [9, 26] on icon at bounding box center [11, 28] width 4 height 4
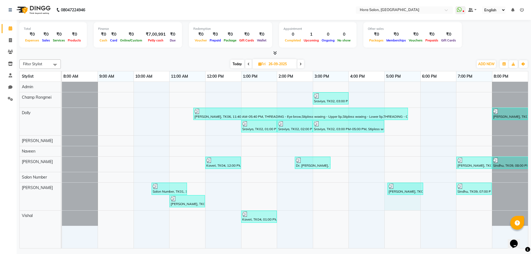
click at [407, 197] on div "Sraviya, TK02, 03:00 PM-04:00 PM, Manicure & Pedicure - Luxurypedicure [PERSON_…" at bounding box center [295, 165] width 466 height 166
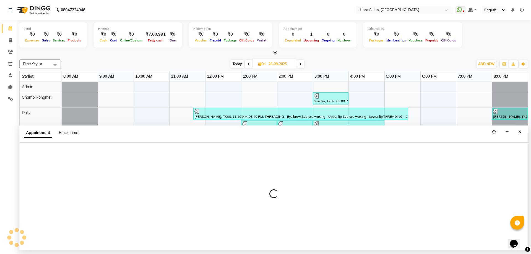
select select "76430"
select select "1020"
select select "tentative"
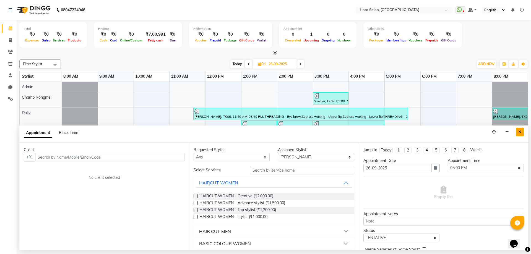
click at [520, 131] on icon "Close" at bounding box center [519, 132] width 3 height 4
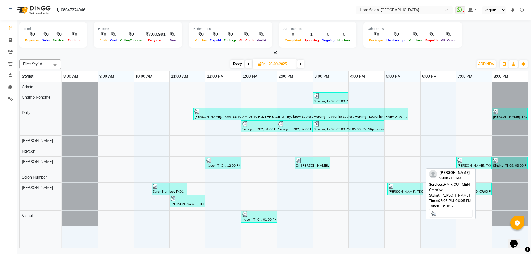
click at [406, 193] on div "[PERSON_NAME], TK07, 05:05 PM-06:05 PM, HAIR CUT MEN - Creative" at bounding box center [405, 188] width 35 height 11
select select "3"
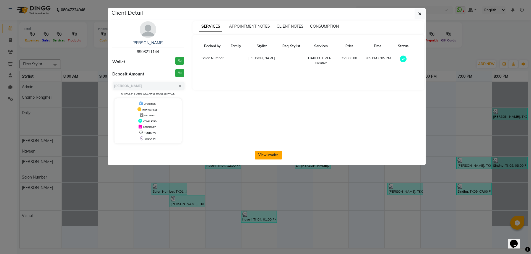
click at [261, 154] on button "View Invoice" at bounding box center [267, 155] width 27 height 9
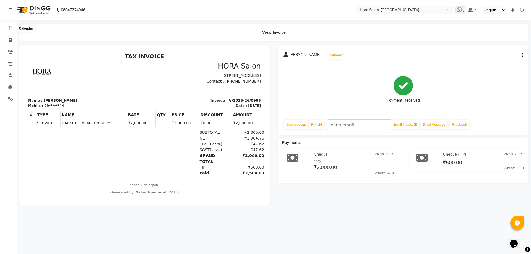
click at [9, 28] on icon at bounding box center [11, 28] width 4 height 4
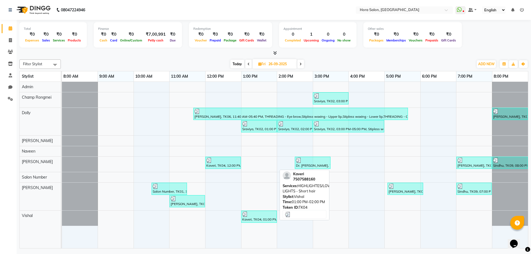
click at [249, 222] on link "Kaveri, TK04, 01:00 PM-02:00 PM, HIGHLIGHTES/LOW LIGHTS - Short hair" at bounding box center [259, 217] width 36 height 12
select select "3"
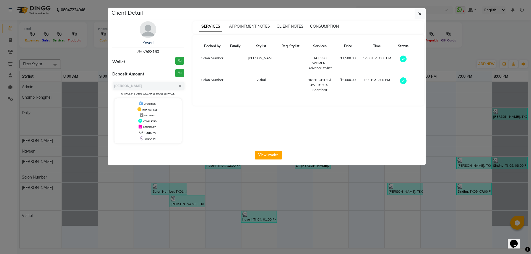
click at [275, 150] on div "View Invoice" at bounding box center [268, 155] width 314 height 20
click at [279, 161] on div "View Invoice" at bounding box center [268, 155] width 314 height 20
click at [279, 154] on button "View Invoice" at bounding box center [267, 155] width 27 height 9
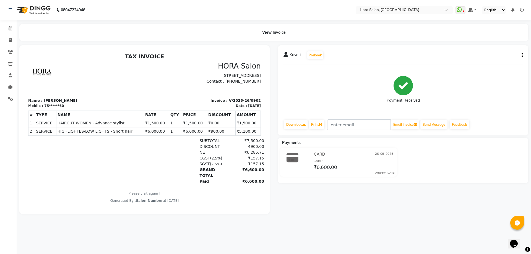
click at [522, 56] on icon "button" at bounding box center [521, 55] width 1 height 0
click at [492, 52] on div "Split Service Amount" at bounding box center [494, 51] width 38 height 7
select select "76432"
select select "76436"
select select "76432"
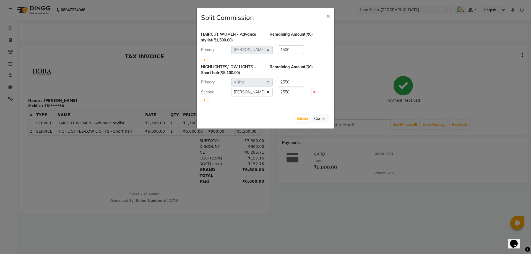
click at [289, 167] on ngb-modal-window "Split Commission × HAIRCUT WOMEN - Advance stylist (₹1,500.00) Remaining Amount…" at bounding box center [265, 127] width 531 height 254
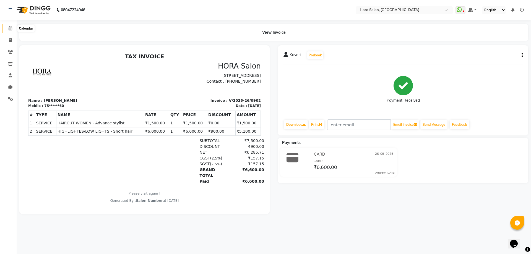
click at [9, 26] on span at bounding box center [11, 28] width 10 height 6
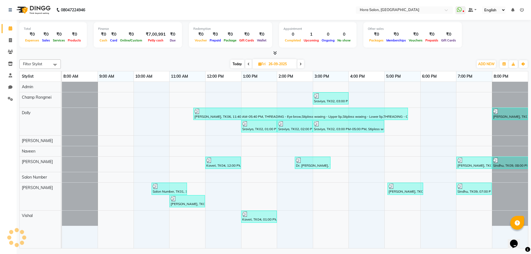
click at [300, 61] on span at bounding box center [300, 64] width 7 height 9
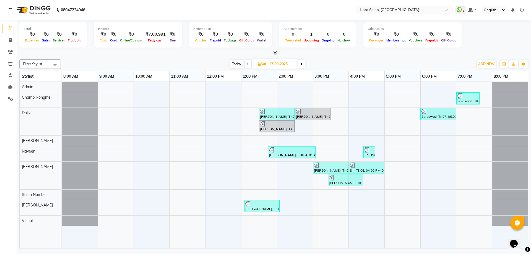
click at [300, 63] on span at bounding box center [301, 64] width 7 height 9
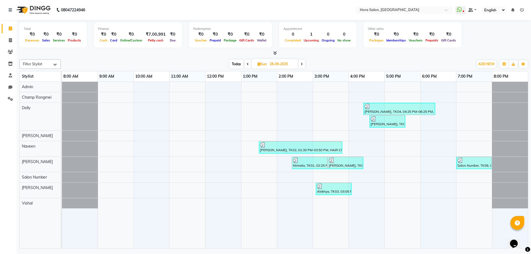
click at [247, 64] on icon at bounding box center [247, 63] width 2 height 3
type input "27-09-2025"
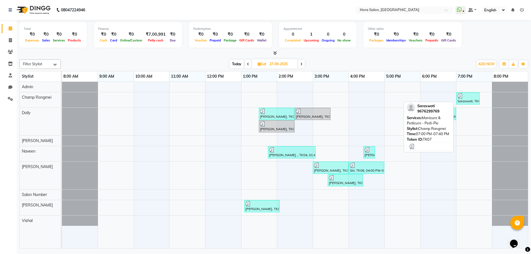
click at [464, 98] on div at bounding box center [467, 96] width 21 height 6
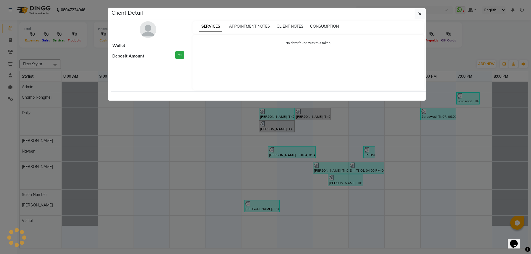
select select "3"
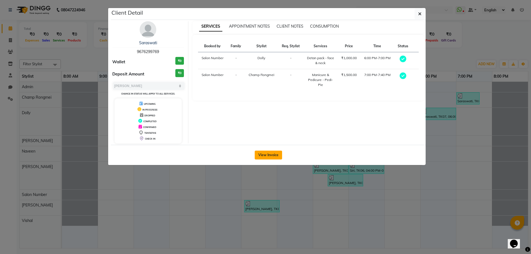
click at [263, 152] on button "View Invoice" at bounding box center [267, 155] width 27 height 9
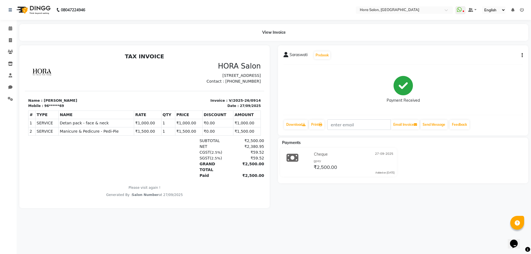
click at [521, 55] on icon "button" at bounding box center [521, 55] width 1 height 0
click at [485, 49] on div "Split Service Amount" at bounding box center [494, 51] width 38 height 7
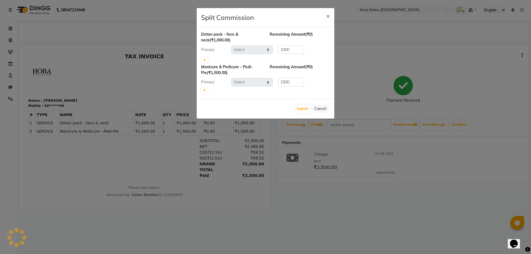
select select "77998"
select select "76431"
click at [377, 161] on ngb-modal-window "Split Commission × Detan pack - face & neck (₹1,000.00) Remaining Amount (₹0) P…" at bounding box center [265, 127] width 531 height 254
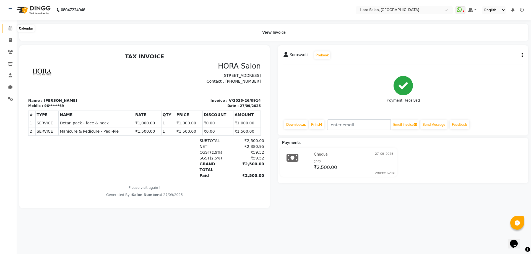
click at [10, 27] on icon at bounding box center [11, 28] width 4 height 4
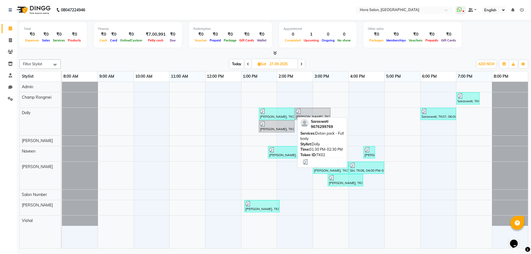
click at [279, 112] on div at bounding box center [276, 112] width 33 height 6
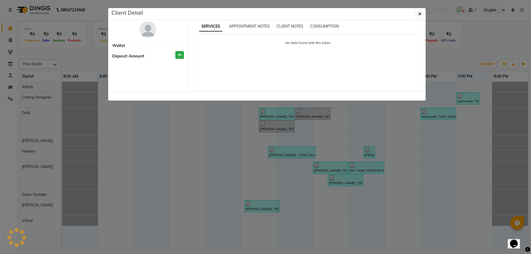
select select "3"
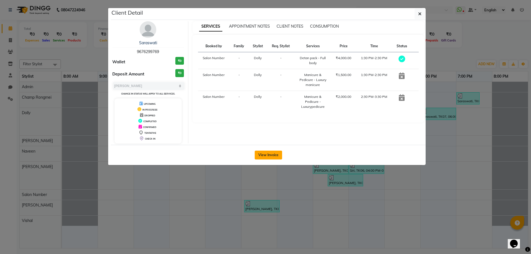
click at [272, 153] on button "View Invoice" at bounding box center [267, 155] width 27 height 9
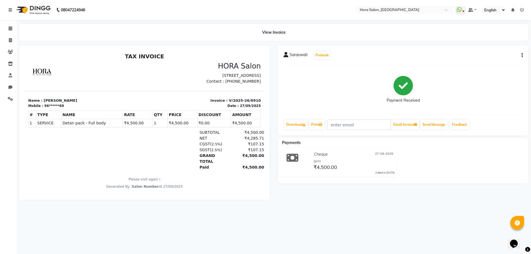
click at [523, 54] on div "Saraswati Prebook Payment Received Download Print Email Invoice Send Message Fe…" at bounding box center [403, 90] width 250 height 90
click at [521, 56] on button "button" at bounding box center [520, 56] width 3 height 6
click at [491, 53] on div "Split Service Amount" at bounding box center [494, 51] width 38 height 7
select select "77998"
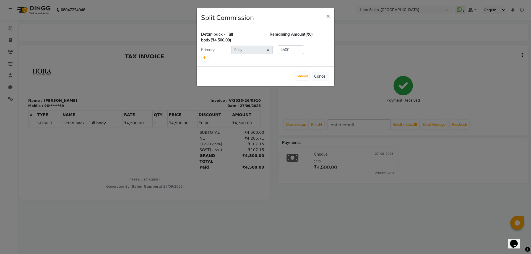
click at [376, 122] on ngb-modal-window "Split Commission × Detan pack - Full body (₹4,500.00) Remaining Amount (₹0) Pri…" at bounding box center [265, 127] width 531 height 254
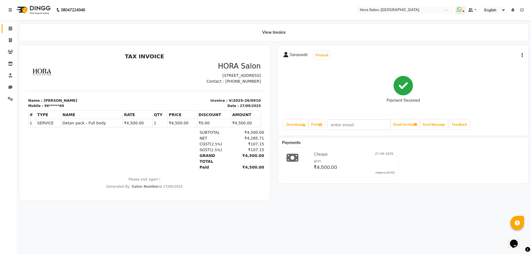
click at [4, 27] on link "Calendar" at bounding box center [8, 28] width 13 height 9
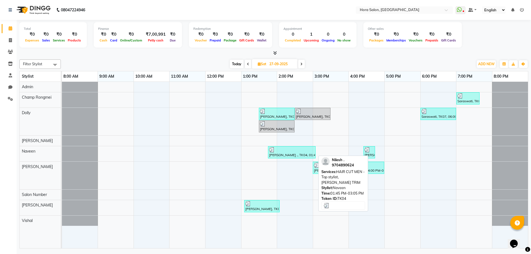
click at [302, 149] on div at bounding box center [291, 150] width 45 height 6
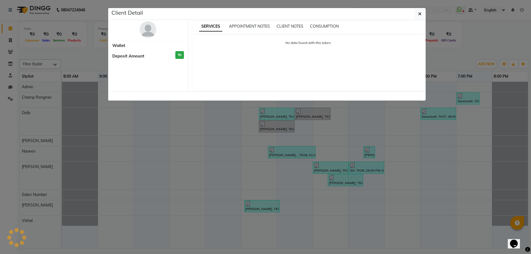
select select "3"
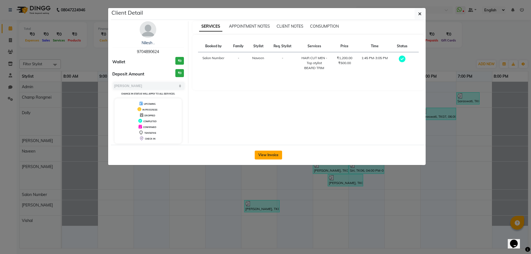
click at [263, 153] on button "View Invoice" at bounding box center [267, 155] width 27 height 9
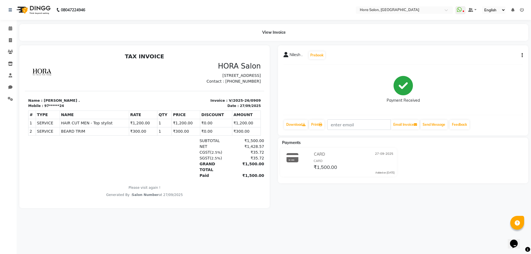
click at [521, 54] on button "button" at bounding box center [520, 56] width 3 height 6
click at [505, 52] on div "Split Service Amount" at bounding box center [494, 51] width 38 height 7
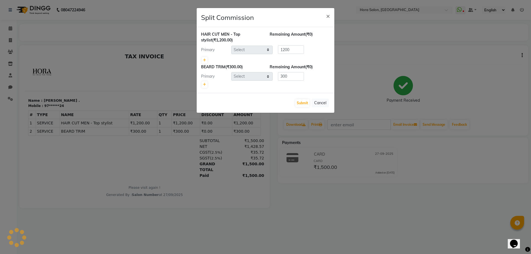
select select "76433"
click at [151, 99] on ngb-modal-window "Split Commission × HAIR CUT MEN - Top stylist (₹1,200.00) Remaining Amount (₹0)…" at bounding box center [265, 127] width 531 height 254
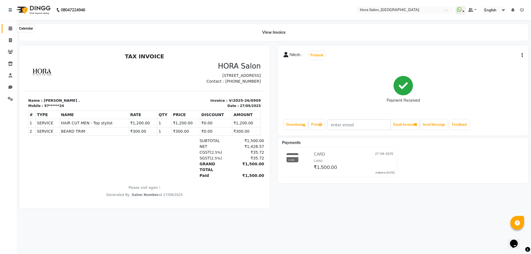
click at [10, 30] on icon at bounding box center [11, 28] width 4 height 4
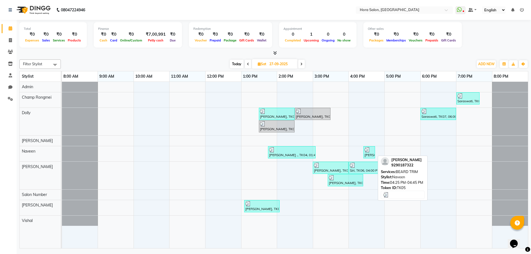
click at [371, 152] on div at bounding box center [368, 150] width 9 height 6
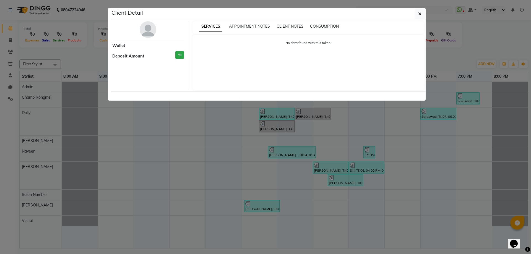
select select "3"
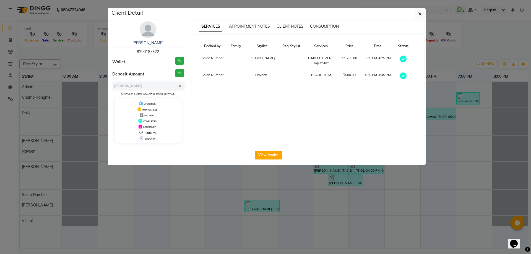
click at [290, 195] on ngb-modal-window "Client Detail [PERSON_NAME] 9290187322 Wallet ₹0 Deposit Amount ₹0 Select MARK …" at bounding box center [265, 127] width 531 height 254
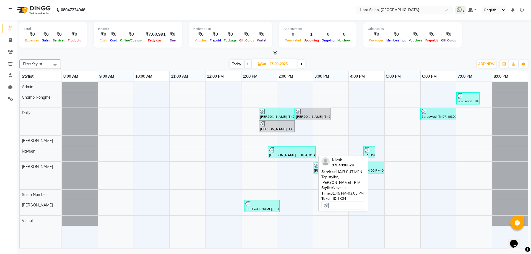
click at [283, 156] on div "[PERSON_NAME] ., TK04, 01:45 PM-03:05 PM, HAIR CUT MEN - Top stylist,[PERSON_NA…" at bounding box center [291, 152] width 46 height 11
select select "3"
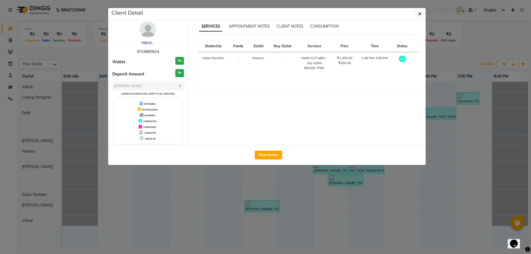
click at [280, 173] on ngb-modal-window "Client Detail Nilesh . 9704890624 Wallet ₹0 Deposit Amount ₹0 Select MARK DONE …" at bounding box center [265, 127] width 531 height 254
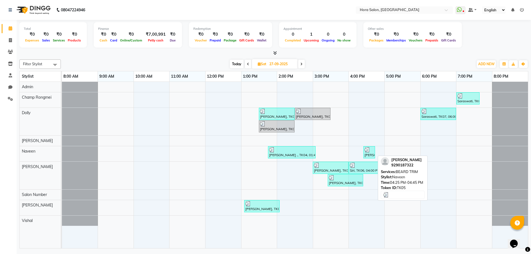
click at [368, 154] on div "[PERSON_NAME], TK05, 04:25 PM-04:45 PM, [PERSON_NAME] TRIM" at bounding box center [369, 152] width 11 height 11
select select "3"
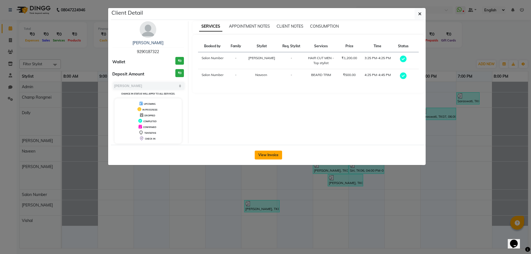
click at [267, 153] on button "View Invoice" at bounding box center [267, 155] width 27 height 9
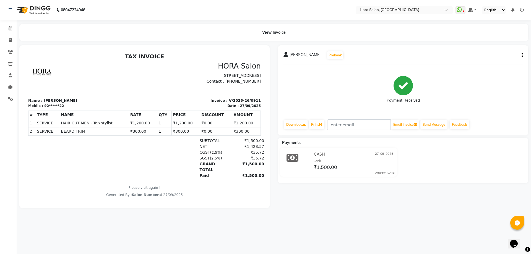
click at [522, 55] on icon "button" at bounding box center [521, 55] width 1 height 0
click at [500, 51] on div "Split Service Amount" at bounding box center [494, 51] width 38 height 7
select select "76432"
select select "76433"
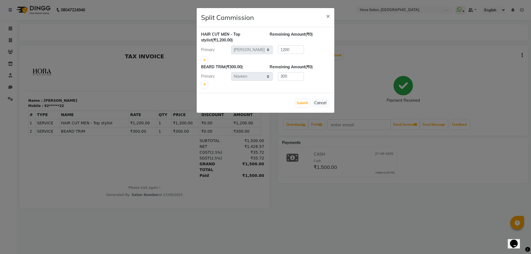
click at [76, 52] on ngb-modal-window "Split Commission × HAIR CUT MEN - Top stylist (₹1,200.00) Remaining Amount (₹0)…" at bounding box center [265, 127] width 531 height 254
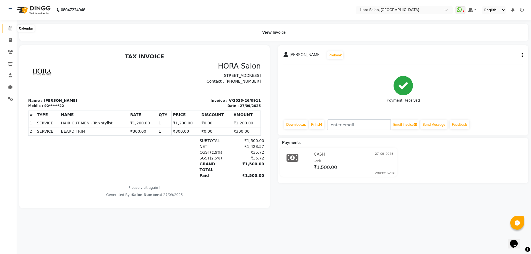
click at [7, 28] on span at bounding box center [11, 28] width 10 height 6
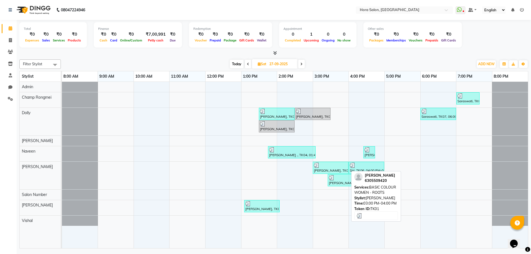
click at [320, 166] on div at bounding box center [330, 165] width 33 height 6
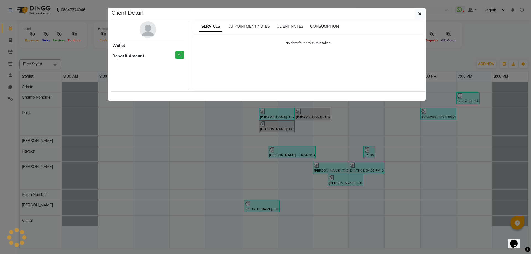
select select "3"
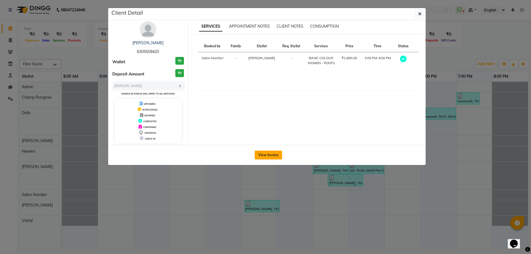
click at [268, 158] on button "View Invoice" at bounding box center [267, 155] width 27 height 9
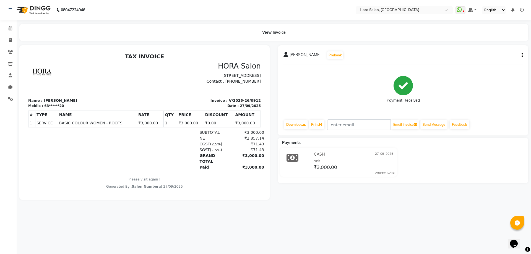
click at [521, 55] on icon "button" at bounding box center [521, 55] width 1 height 0
click at [505, 48] on div "Split Service Amount" at bounding box center [494, 51] width 38 height 7
select select "76432"
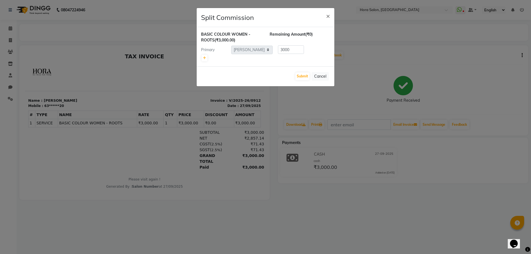
drag, startPoint x: 173, startPoint y: 130, endPoint x: 74, endPoint y: 47, distance: 129.2
click at [173, 129] on ngb-modal-window "Split Commission × BASIC COLOUR WOMEN - ROOTS (₹3,000.00) Remaining Amount (₹0)…" at bounding box center [265, 127] width 531 height 254
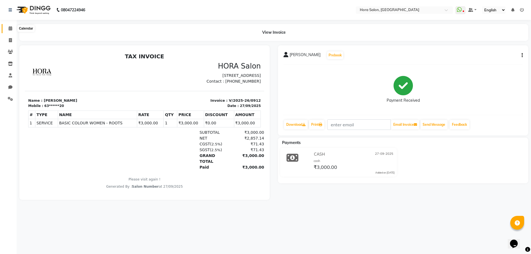
click at [9, 29] on icon at bounding box center [11, 28] width 4 height 4
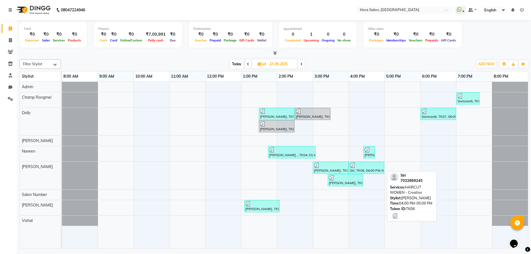
click at [360, 165] on div at bounding box center [366, 165] width 33 height 6
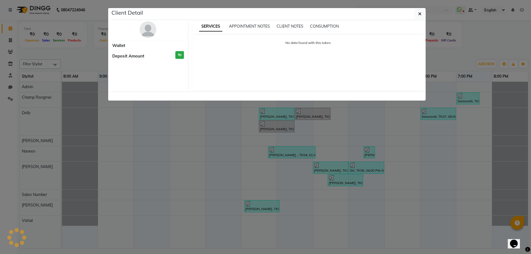
select select "3"
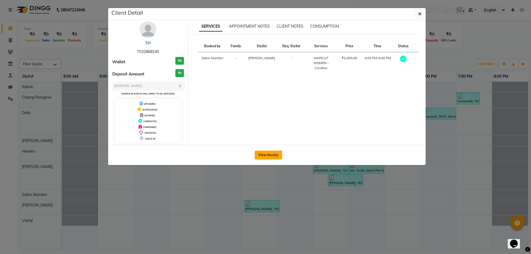
click at [258, 152] on button "View Invoice" at bounding box center [267, 155] width 27 height 9
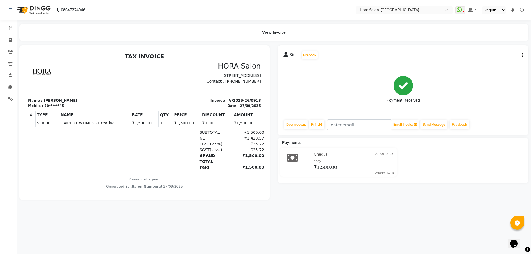
click at [519, 54] on button "button" at bounding box center [520, 56] width 3 height 6
click at [510, 51] on div "Split Service Amount" at bounding box center [494, 51] width 38 height 7
select select "76432"
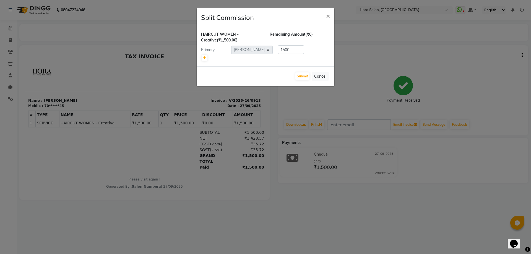
click at [9, 27] on ngb-modal-window "Split Commission × HAIRCUT WOMEN - Creative (₹1,500.00) Remaining Amount (₹0) P…" at bounding box center [265, 127] width 531 height 254
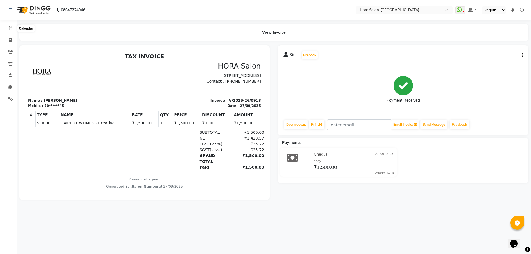
click at [9, 29] on icon at bounding box center [11, 28] width 4 height 4
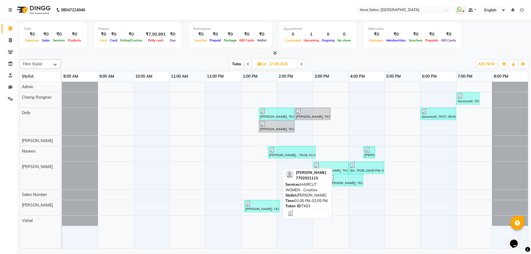
click at [263, 207] on div "[PERSON_NAME], TK03, 01:05 PM-02:05 PM, HAIRCUT WOMEN - Creative" at bounding box center [262, 206] width 34 height 11
select select "3"
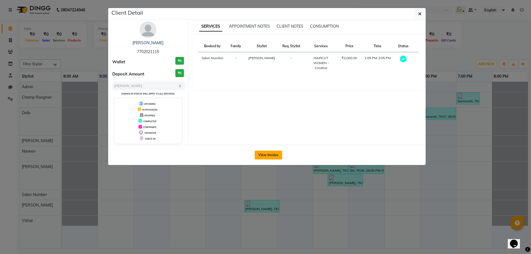
click at [262, 153] on button "View Invoice" at bounding box center [267, 155] width 27 height 9
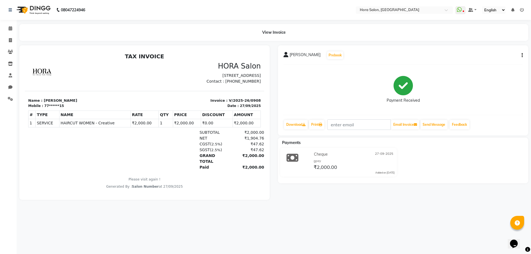
click at [521, 52] on div "[PERSON_NAME] Prebook" at bounding box center [402, 55] width 239 height 9
click at [522, 56] on icon "button" at bounding box center [521, 55] width 1 height 0
click at [491, 53] on div "Split Service Amount" at bounding box center [494, 51] width 38 height 7
select select "76430"
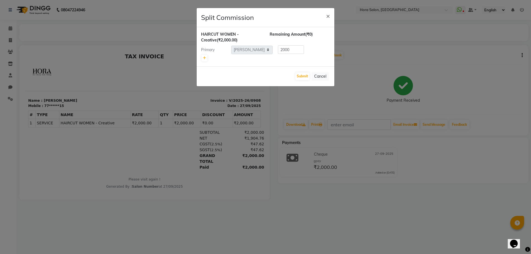
click at [90, 51] on ngb-modal-window "Split Commission × HAIRCUT WOMEN - Creative (₹2,000.00) Remaining Amount (₹0) P…" at bounding box center [265, 127] width 531 height 254
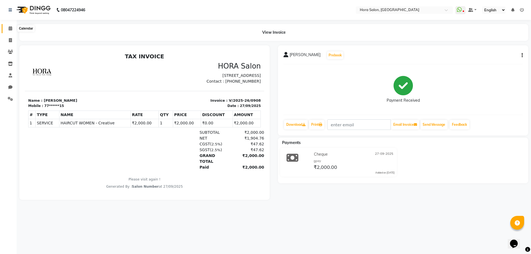
click at [13, 29] on span at bounding box center [11, 28] width 10 height 6
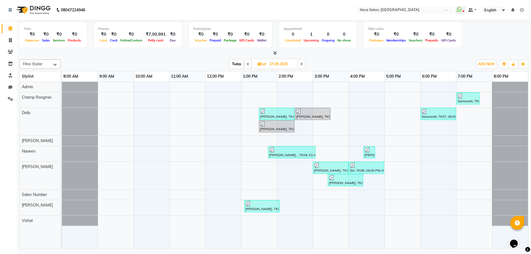
click at [301, 63] on icon at bounding box center [301, 63] width 2 height 3
type input "28-09-2025"
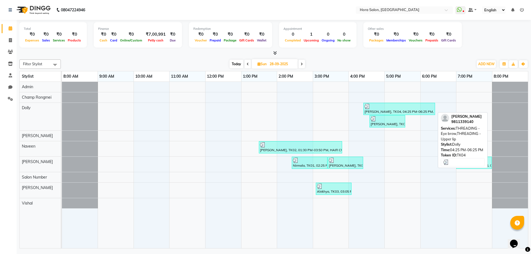
click at [381, 111] on div "[PERSON_NAME], TK04, 04:25 PM-06:25 PM, THREADING - Eye brow,THREADING - Upper …" at bounding box center [399, 109] width 70 height 11
select select "3"
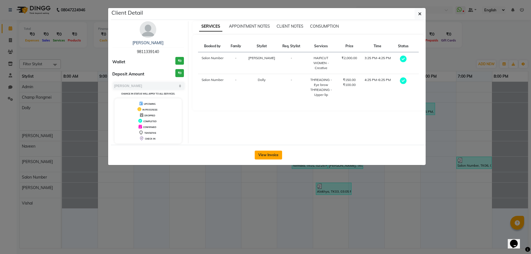
click at [277, 158] on button "View Invoice" at bounding box center [267, 155] width 27 height 9
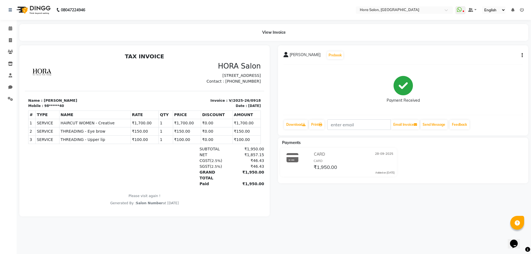
click at [520, 57] on button "button" at bounding box center [520, 56] width 3 height 6
click at [486, 53] on div "Split Service Amount" at bounding box center [494, 51] width 38 height 7
select select "76432"
select select "77998"
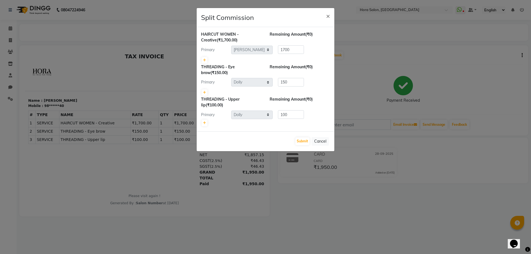
click at [61, 93] on ngb-modal-window "Split Commission × HAIRCUT WOMEN - Creative (₹1,700.00) Remaining Amount (₹0) P…" at bounding box center [265, 127] width 531 height 254
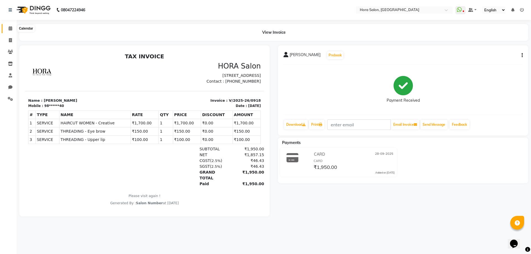
click at [9, 29] on icon at bounding box center [11, 28] width 4 height 4
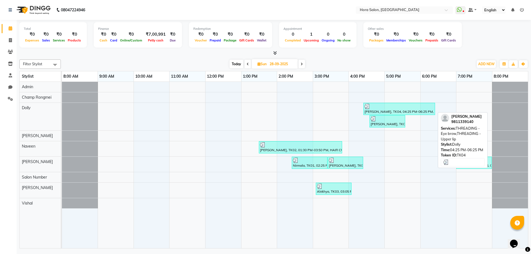
click at [382, 111] on div "[PERSON_NAME], TK04, 04:25 PM-06:25 PM, THREADING - Eye brow,THREADING - Upper …" at bounding box center [399, 109] width 70 height 11
select select "3"
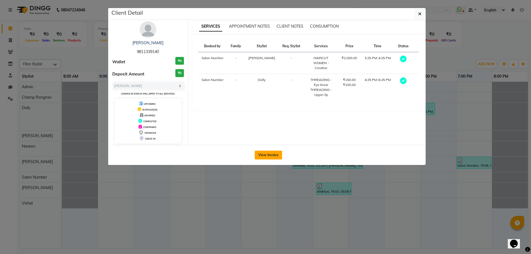
click at [274, 154] on button "View Invoice" at bounding box center [267, 155] width 27 height 9
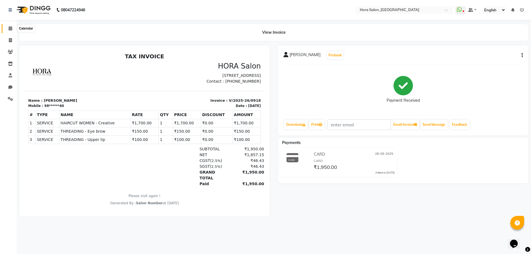
click at [12, 29] on icon at bounding box center [11, 28] width 4 height 4
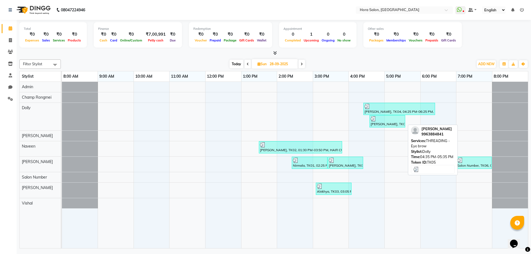
click at [373, 123] on div "[PERSON_NAME], TK05, 04:35 PM-05:35 PM, THREADING - Eye brow" at bounding box center [387, 121] width 35 height 11
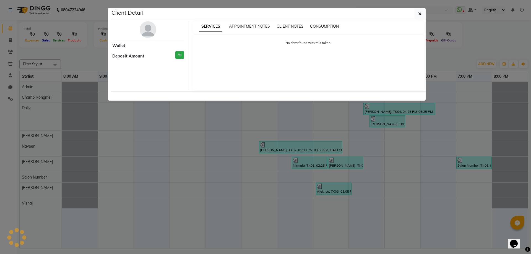
select select "3"
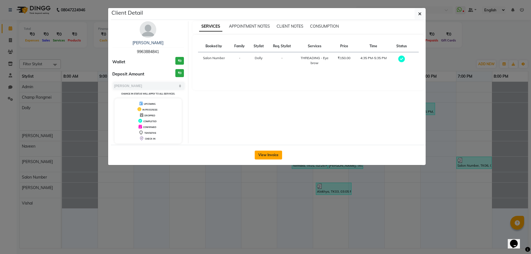
click at [272, 151] on button "View Invoice" at bounding box center [267, 155] width 27 height 9
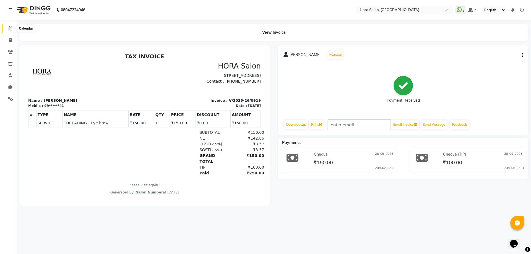
click at [9, 28] on icon at bounding box center [11, 28] width 4 height 4
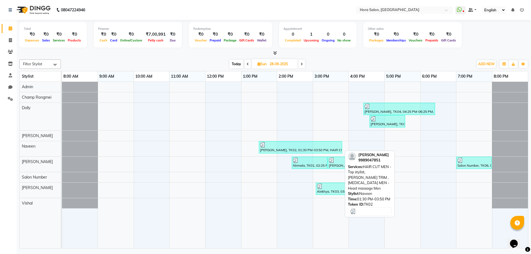
click at [293, 147] on div at bounding box center [300, 145] width 81 height 6
select select "3"
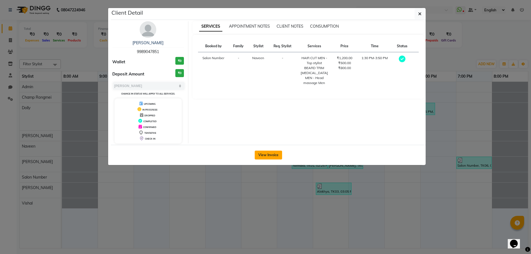
click at [264, 151] on button "View Invoice" at bounding box center [267, 155] width 27 height 9
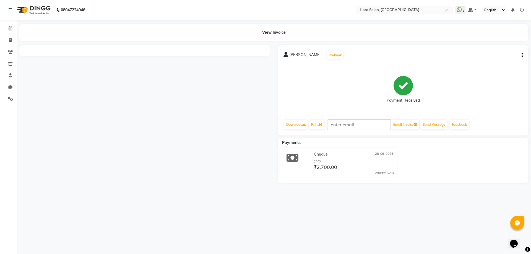
click at [523, 54] on div "[PERSON_NAME] Prebook Payment Received Download Print Email Invoice Send Messag…" at bounding box center [403, 90] width 250 height 90
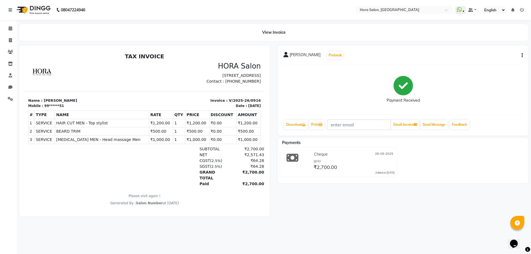
click at [522, 55] on icon "button" at bounding box center [521, 55] width 1 height 0
click at [498, 52] on div "Split Service Amount" at bounding box center [494, 51] width 38 height 7
select select "76433"
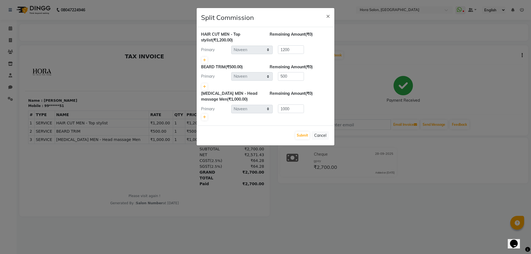
click at [121, 53] on ngb-modal-window "Split Commission × HAIR CUT MEN - Top stylist (₹1,200.00) Remaining Amount (₹0)…" at bounding box center [265, 127] width 531 height 254
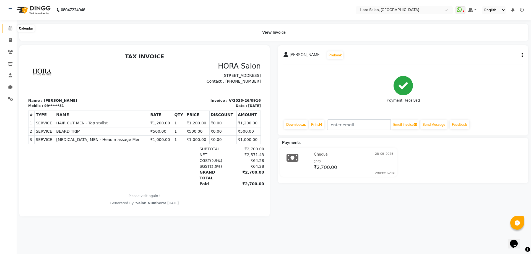
click at [9, 26] on icon at bounding box center [11, 28] width 4 height 4
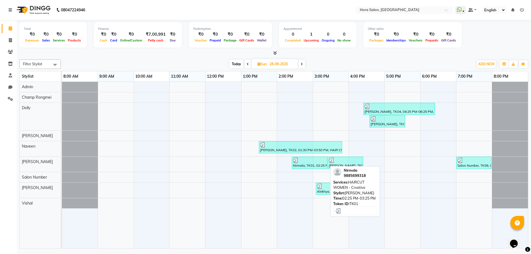
click at [307, 163] on div "Nirmala, TK01, 02:25 PM-03:25 PM, HAIRCUT WOMEN - Creative" at bounding box center [309, 163] width 35 height 11
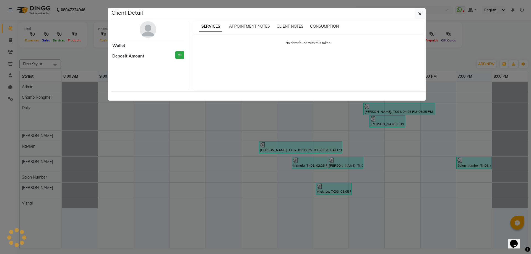
select select "3"
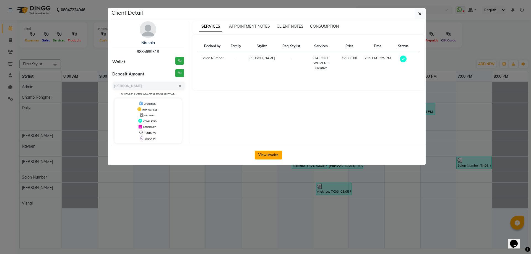
click at [264, 156] on button "View Invoice" at bounding box center [267, 155] width 27 height 9
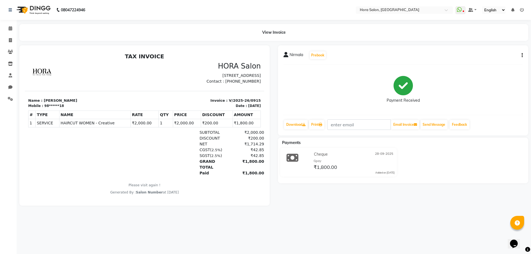
click at [521, 54] on button "button" at bounding box center [520, 56] width 3 height 6
click at [515, 50] on div "Split Service Amount Print Settings" at bounding box center [494, 55] width 44 height 18
click at [501, 53] on div "Nirmala Prebook" at bounding box center [402, 55] width 239 height 9
click at [522, 56] on icon "button" at bounding box center [521, 55] width 1 height 0
click at [507, 51] on div "Split Service Amount" at bounding box center [494, 51] width 38 height 7
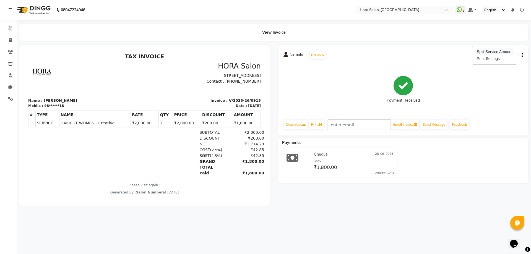
select select "76432"
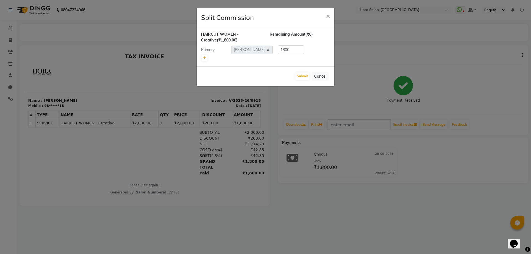
click at [77, 72] on ngb-modal-window "Split Commission × HAIRCUT WOMEN - Creative (₹1,800.00) Remaining Amount (₹0) P…" at bounding box center [265, 127] width 531 height 254
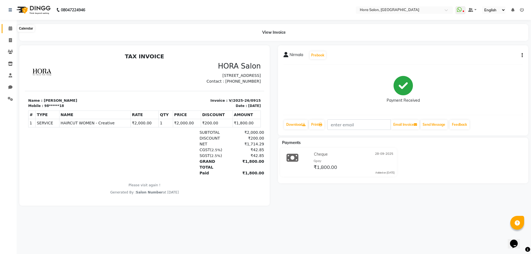
click at [8, 30] on span at bounding box center [11, 28] width 10 height 6
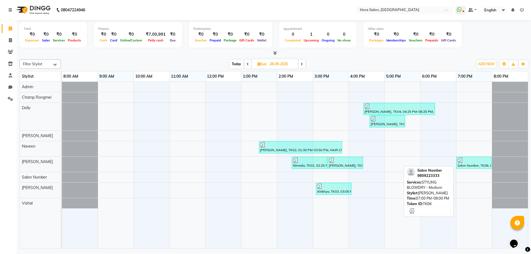
click at [466, 163] on div "Salon Number, TK06, 07:00 PM-08:00 PM, STYLING BLOWDRY - Medium" at bounding box center [473, 163] width 34 height 11
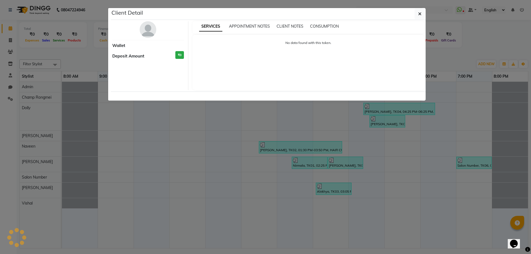
select select "3"
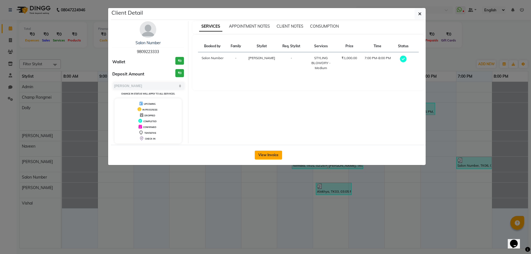
click at [264, 154] on button "View Invoice" at bounding box center [267, 155] width 27 height 9
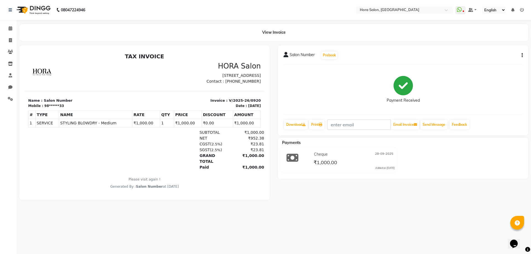
click at [522, 56] on icon "button" at bounding box center [521, 55] width 1 height 0
click at [473, 52] on div "Split Service Amount Print Settings" at bounding box center [494, 55] width 44 height 18
click at [519, 55] on button "button" at bounding box center [520, 56] width 3 height 6
click at [498, 52] on div "Split Service Amount" at bounding box center [494, 51] width 38 height 7
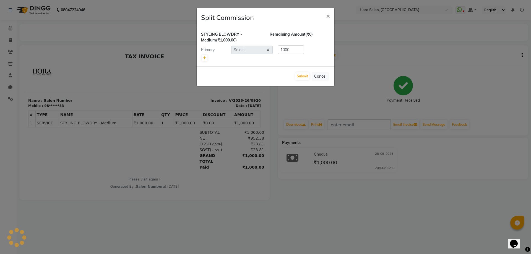
select select "76432"
click at [229, 114] on ngb-modal-window "Split Commission × STYLING BLOWDRY - Medium (₹1,000.00) Remaining Amount (₹0) P…" at bounding box center [265, 127] width 531 height 254
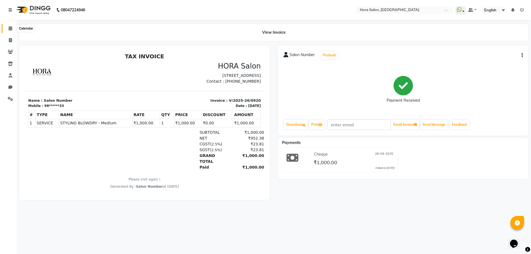
click at [8, 26] on span at bounding box center [11, 28] width 10 height 6
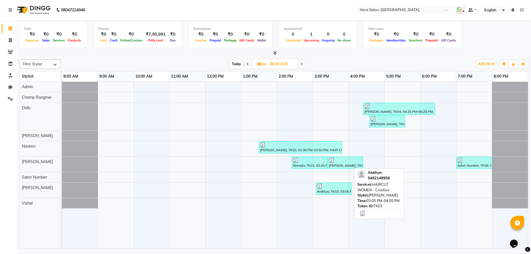
click at [343, 191] on div "Alekhya, TK03, 03:05 PM-04:05 PM, HAIRCUT WOMEN - Creative" at bounding box center [333, 188] width 35 height 11
select select "3"
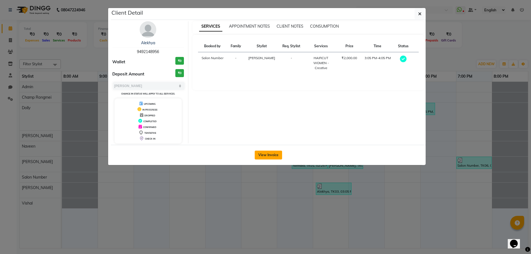
click at [265, 155] on button "View Invoice" at bounding box center [267, 155] width 27 height 9
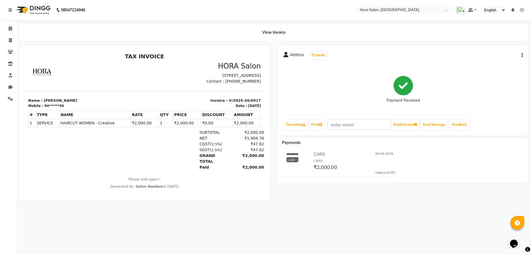
click at [520, 55] on button "button" at bounding box center [520, 56] width 3 height 6
click at [508, 49] on div "Split Service Amount" at bounding box center [494, 51] width 38 height 7
select select "76430"
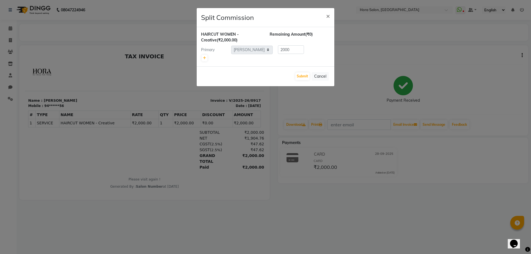
click at [98, 52] on ngb-modal-window "Split Commission × HAIRCUT WOMEN - Creative (₹2,000.00) Remaining Amount (₹0) P…" at bounding box center [265, 127] width 531 height 254
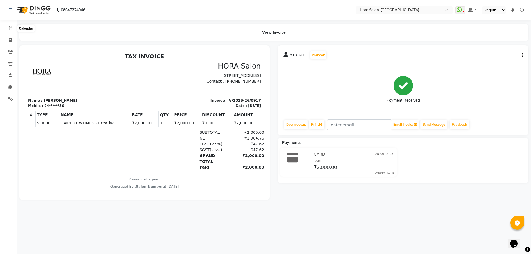
click at [6, 28] on span at bounding box center [11, 28] width 10 height 6
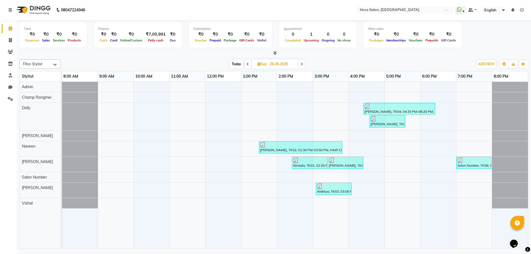
click at [301, 64] on icon at bounding box center [301, 63] width 2 height 3
type input "29-09-2025"
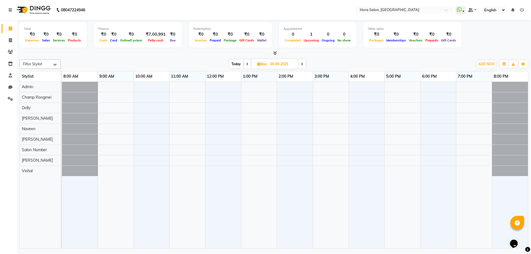
click at [238, 154] on div at bounding box center [295, 165] width 466 height 166
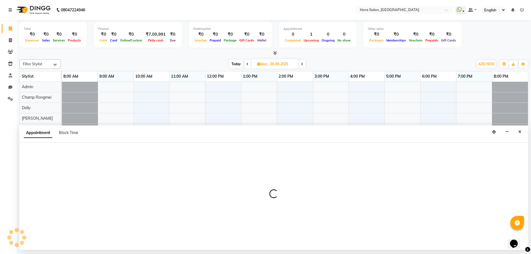
select select "76429"
select select "720"
select select "tentative"
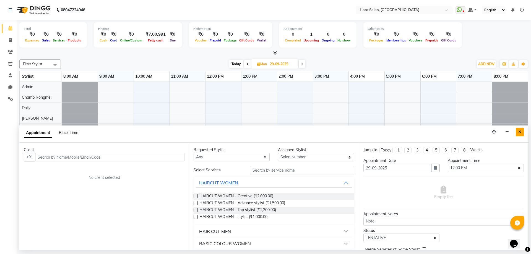
click at [517, 132] on button "Close" at bounding box center [519, 132] width 8 height 9
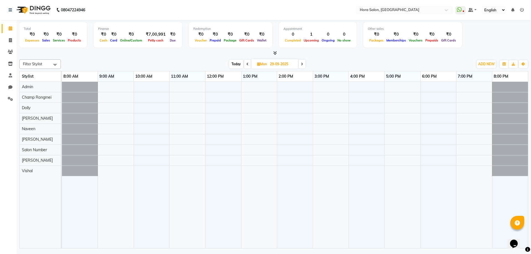
click at [301, 63] on icon at bounding box center [302, 63] width 2 height 3
type input "30-09-2025"
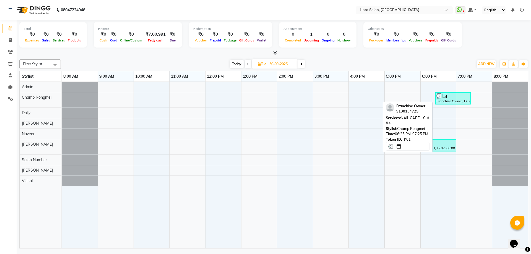
click at [440, 102] on div "Franchise Owner, TK01, 06:25 PM-07:25 PM, NAIL CARE - Cut file" at bounding box center [452, 98] width 34 height 11
select select "3"
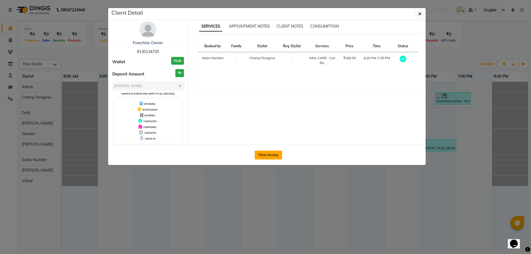
click at [270, 153] on button "View Invoice" at bounding box center [267, 155] width 27 height 9
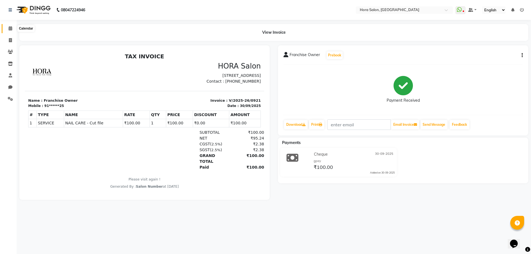
click at [10, 28] on icon at bounding box center [11, 28] width 4 height 4
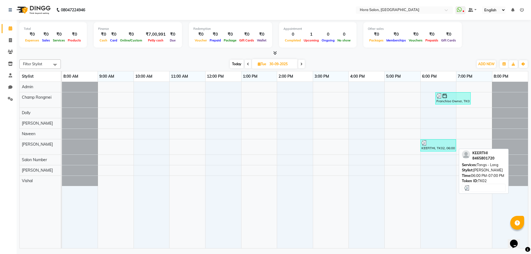
click at [439, 149] on div "KEERTHI, TK02, 06:00 PM-07:00 PM, Tongs - Long" at bounding box center [438, 145] width 35 height 11
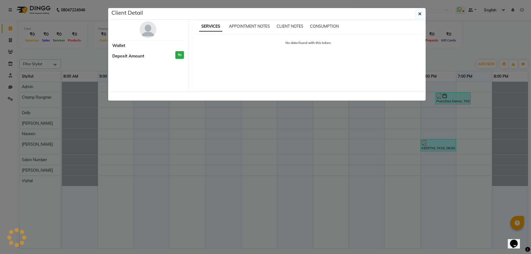
select select "3"
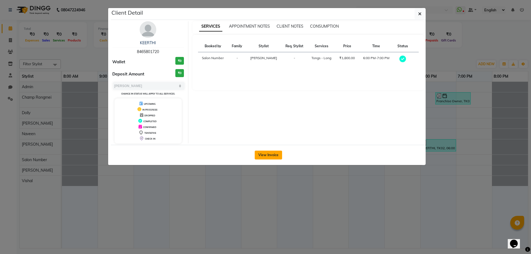
click at [263, 153] on button "View Invoice" at bounding box center [267, 155] width 27 height 9
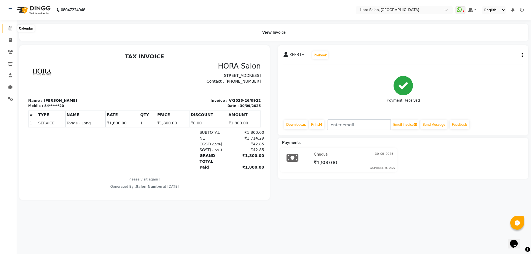
click at [11, 28] on icon at bounding box center [11, 28] width 4 height 4
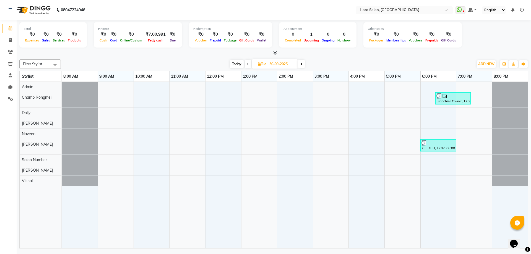
click at [303, 65] on span at bounding box center [301, 64] width 7 height 9
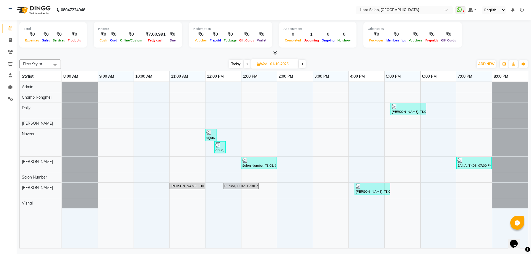
click at [302, 67] on span at bounding box center [302, 64] width 7 height 9
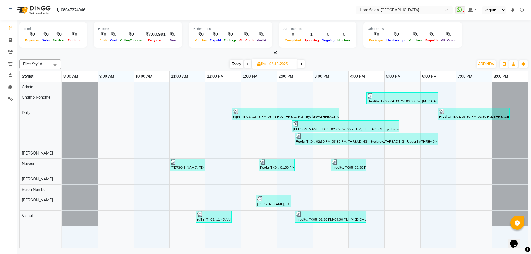
click at [301, 64] on icon at bounding box center [301, 63] width 2 height 3
type input "03-10-2025"
